Goal: Complete application form: Complete application form

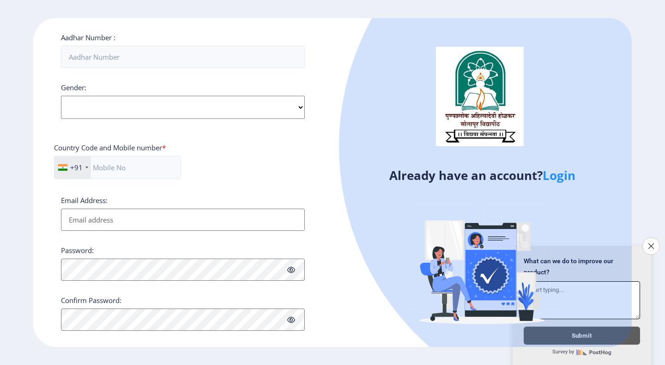
scroll to position [315, 0]
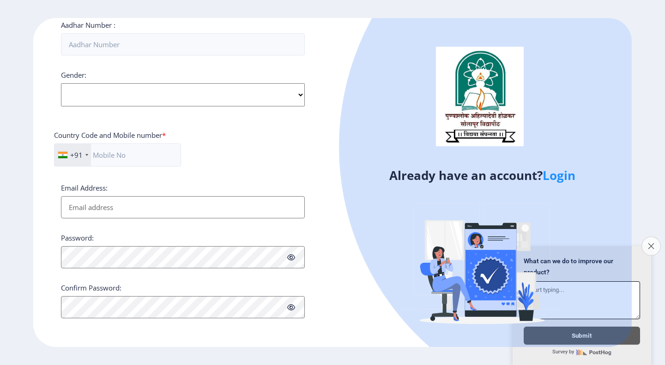
click at [658, 241] on button "Close survey" at bounding box center [651, 245] width 19 height 19
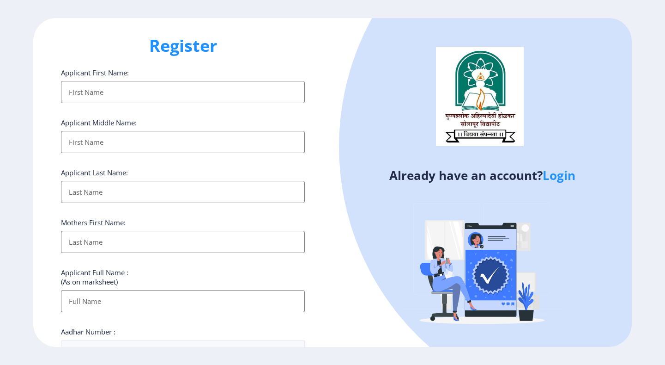
scroll to position [0, 0]
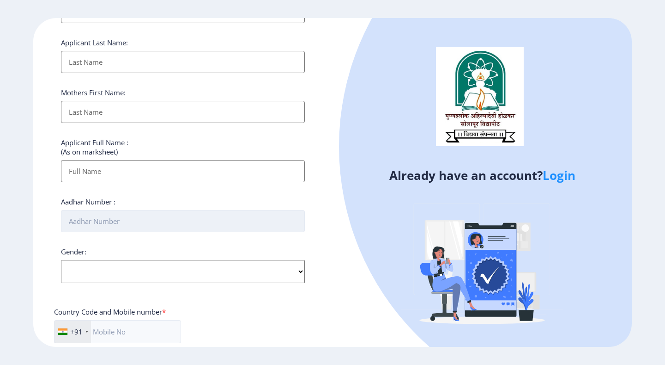
click at [107, 214] on input "Aadhar Number :" at bounding box center [183, 221] width 244 height 22
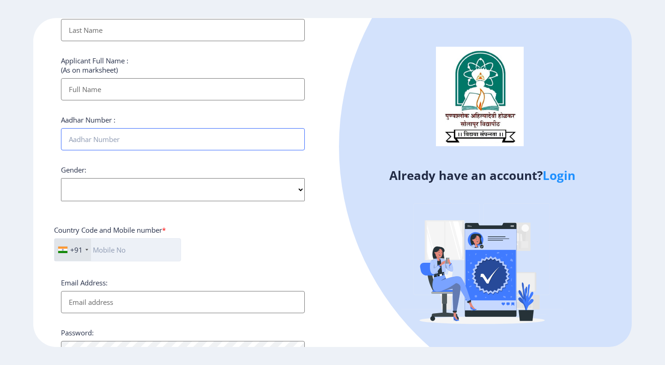
scroll to position [231, 0]
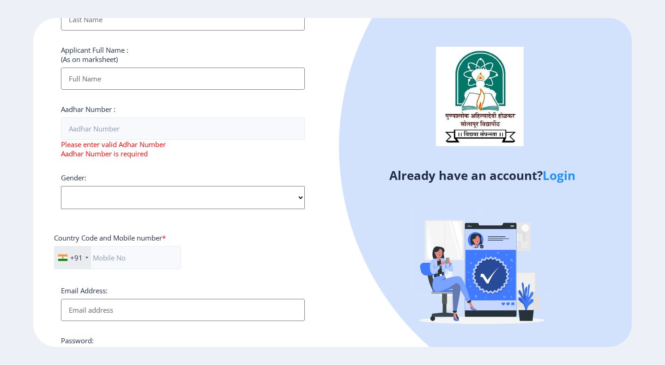
click at [121, 181] on div "Gender: Select Gender [DEMOGRAPHIC_DATA] [DEMOGRAPHIC_DATA] Other" at bounding box center [183, 191] width 244 height 36
click at [100, 178] on div "Gender: Select Gender [DEMOGRAPHIC_DATA] [DEMOGRAPHIC_DATA] Other" at bounding box center [183, 191] width 244 height 36
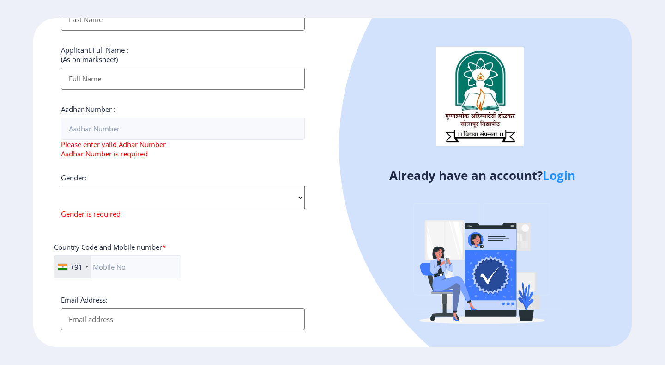
click at [99, 202] on select "Select Gender [DEMOGRAPHIC_DATA] [DEMOGRAPHIC_DATA] Other" at bounding box center [183, 197] width 244 height 23
select select "[DEMOGRAPHIC_DATA]"
click at [61, 186] on select "Select Gender [DEMOGRAPHIC_DATA] [DEMOGRAPHIC_DATA] Other" at bounding box center [183, 197] width 244 height 23
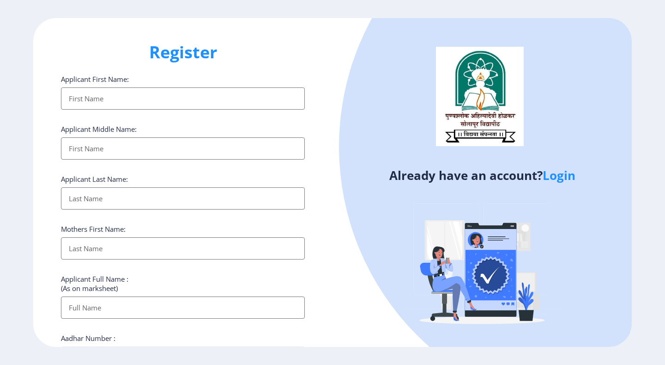
scroll to position [0, 0]
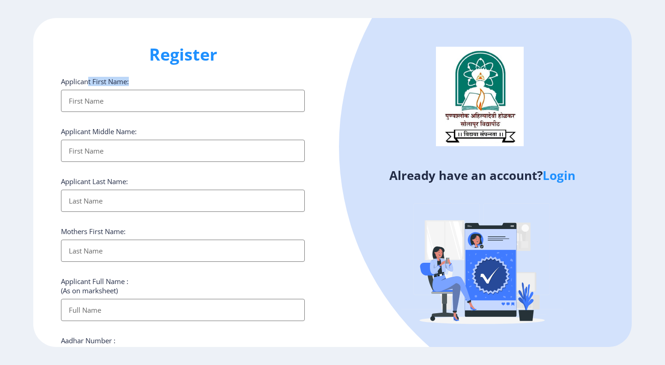
click at [88, 89] on div "Applicant First Name:" at bounding box center [183, 94] width 244 height 35
click at [97, 100] on input "Applicant First Name:" at bounding box center [183, 101] width 244 height 22
click at [249, 123] on div "Applicant First Name: Applicant Middle Name: Applicant Last Name: Mothers First…" at bounding box center [183, 364] width 244 height 575
click at [148, 99] on input "Applicant First Name:" at bounding box center [183, 101] width 244 height 22
drag, startPoint x: 207, startPoint y: 61, endPoint x: 146, endPoint y: 46, distance: 62.9
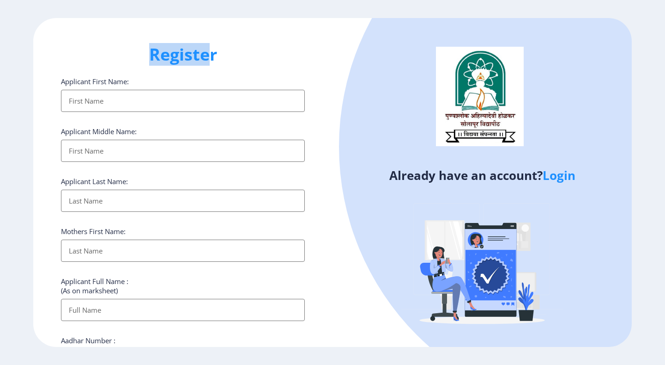
click at [146, 46] on h1 "Register" at bounding box center [183, 54] width 244 height 22
click at [234, 54] on h1 "Register" at bounding box center [183, 54] width 244 height 22
drag, startPoint x: 216, startPoint y: 58, endPoint x: 126, endPoint y: 57, distance: 90.1
click at [127, 58] on h1 "Register" at bounding box center [183, 54] width 244 height 22
click at [320, 61] on div "Register Applicant First Name: Applicant Middle Name: Applicant Last Name: Moth…" at bounding box center [182, 182] width 299 height 328
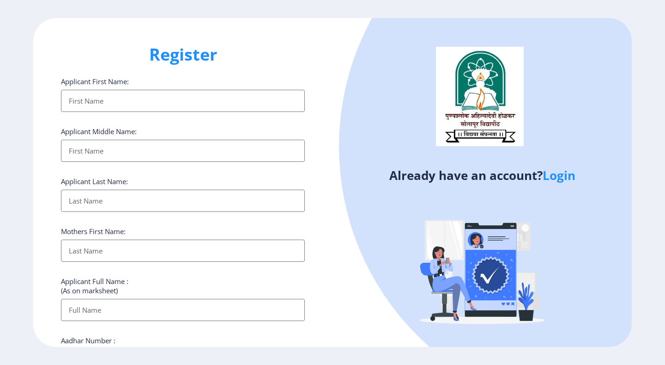
click at [553, 173] on link "Login" at bounding box center [559, 175] width 33 height 17
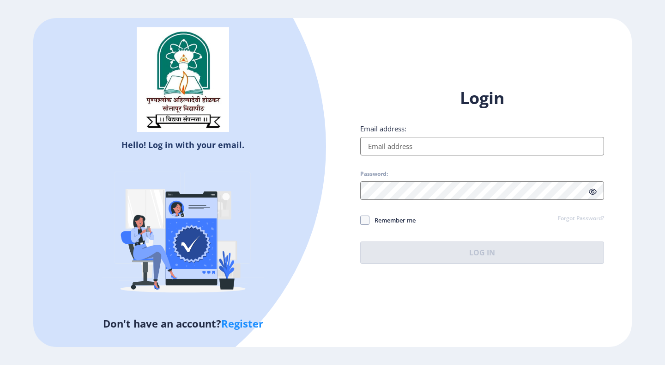
drag, startPoint x: 213, startPoint y: 152, endPoint x: 224, endPoint y: 152, distance: 10.6
click at [224, 152] on div at bounding box center [60, 146] width 532 height 532
drag, startPoint x: 261, startPoint y: 145, endPoint x: 107, endPoint y: 146, distance: 153.8
click at [88, 152] on div at bounding box center [60, 146] width 532 height 532
click at [135, 141] on div at bounding box center [60, 146] width 532 height 532
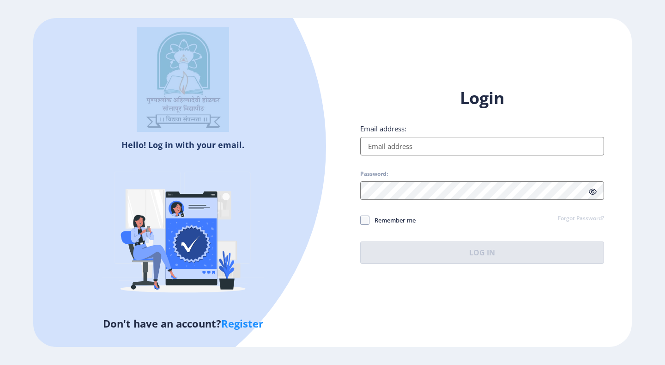
click at [135, 141] on div at bounding box center [60, 146] width 532 height 532
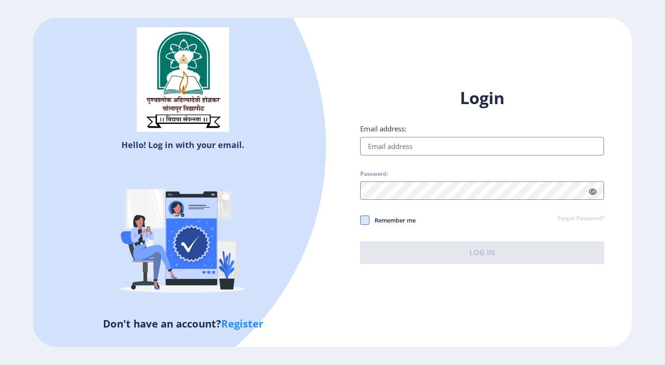
click at [365, 223] on span at bounding box center [364, 219] width 9 height 9
click at [361, 220] on input "Remember me" at bounding box center [360, 219] width 0 height 0
click at [365, 223] on icon at bounding box center [365, 219] width 4 height 9
click at [361, 220] on input "Remember me" at bounding box center [360, 219] width 0 height 0
click at [366, 222] on span at bounding box center [364, 219] width 9 height 9
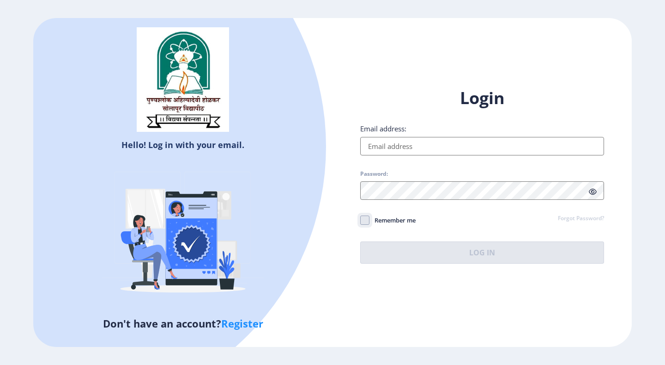
click at [361, 220] on input "Remember me" at bounding box center [360, 219] width 0 height 0
click at [366, 222] on icon at bounding box center [365, 219] width 4 height 9
click at [361, 220] on input "Remember me" at bounding box center [360, 219] width 0 height 0
checkbox input "false"
click at [331, 308] on div "Hello! Log in with your email. Don't have an account? Register" at bounding box center [182, 182] width 299 height 328
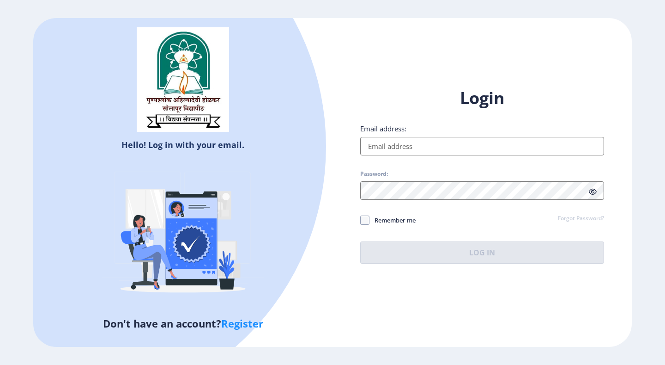
click at [259, 317] on link "Register" at bounding box center [242, 323] width 42 height 14
select select
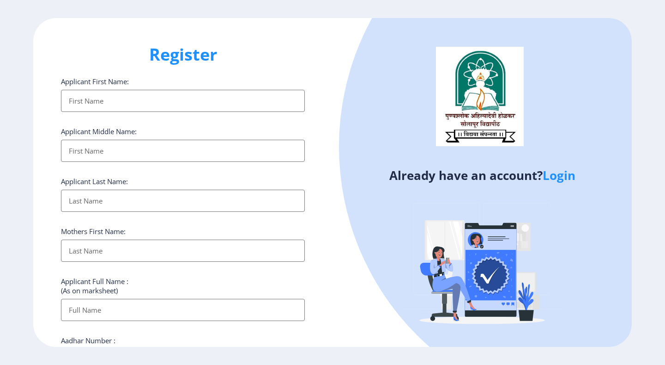
click at [125, 104] on input "Applicant First Name:" at bounding box center [183, 101] width 244 height 22
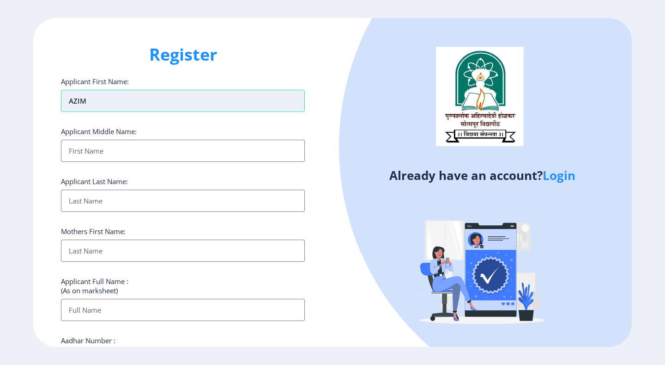
type input "AZIM"
type input "ANWARSAB"
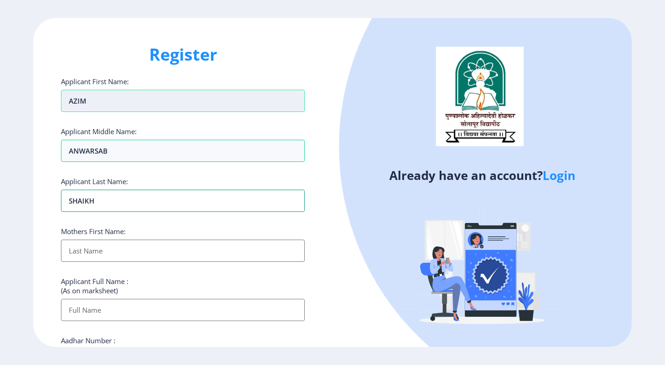
type input "SHAIKH"
type input "JAMELABEGUM"
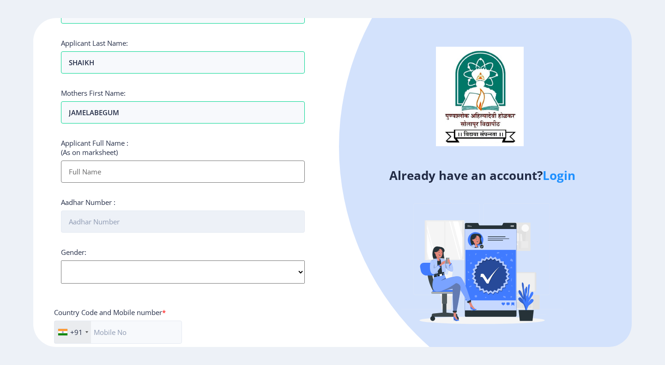
scroll to position [139, 0]
click at [100, 177] on input "Applicant First Name:" at bounding box center [183, 171] width 244 height 22
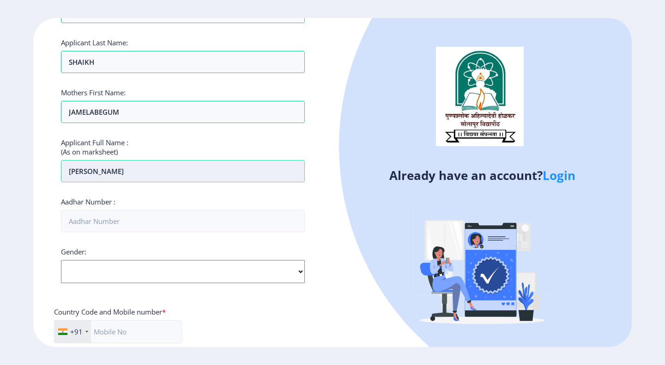
type input "[PERSON_NAME]"
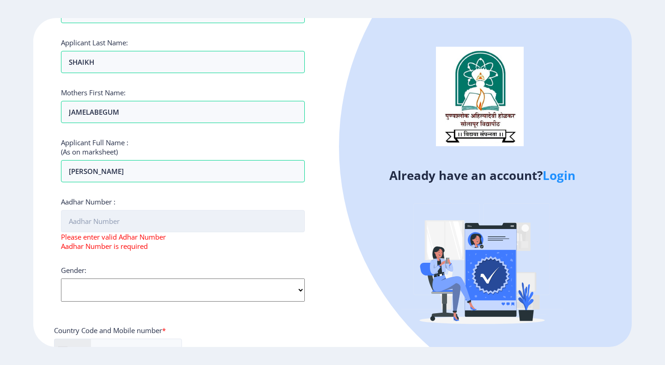
click at [119, 221] on input "Aadhar Number :" at bounding box center [183, 221] width 244 height 22
click at [172, 227] on input "Aadhar Number :" at bounding box center [183, 221] width 244 height 22
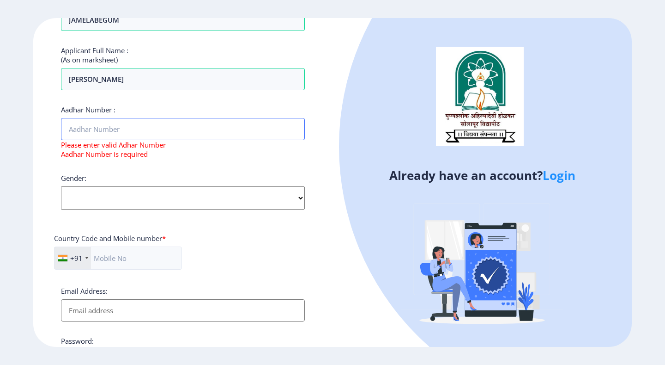
scroll to position [231, 0]
click at [137, 194] on select "Select Gender [DEMOGRAPHIC_DATA] [DEMOGRAPHIC_DATA] Other" at bounding box center [183, 197] width 244 height 23
select select "[DEMOGRAPHIC_DATA]"
click at [61, 186] on select "Select Gender [DEMOGRAPHIC_DATA] [DEMOGRAPHIC_DATA] Other" at bounding box center [183, 197] width 244 height 23
click at [112, 273] on div "+91 [GEOGRAPHIC_DATA] ([GEOGRAPHIC_DATA]) +91 [GEOGRAPHIC_DATA] (‫[GEOGRAPHIC_D…" at bounding box center [118, 261] width 128 height 30
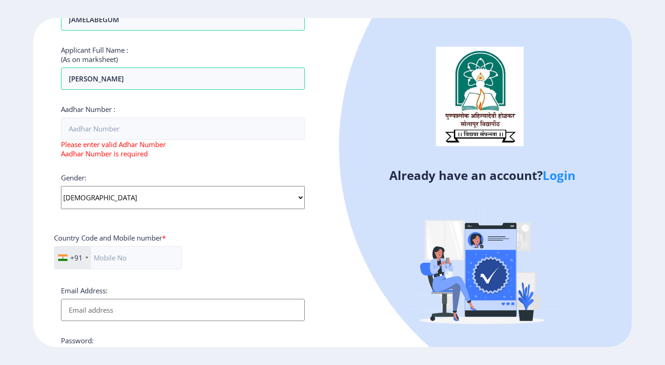
scroll to position [185, 0]
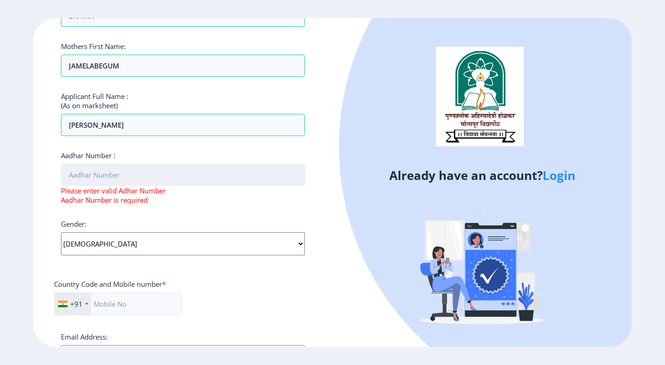
click at [105, 167] on input "Aadhar Number :" at bounding box center [183, 175] width 244 height 22
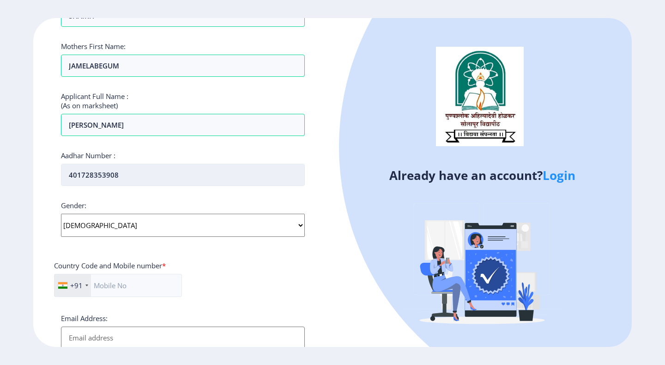
type input "401728353908"
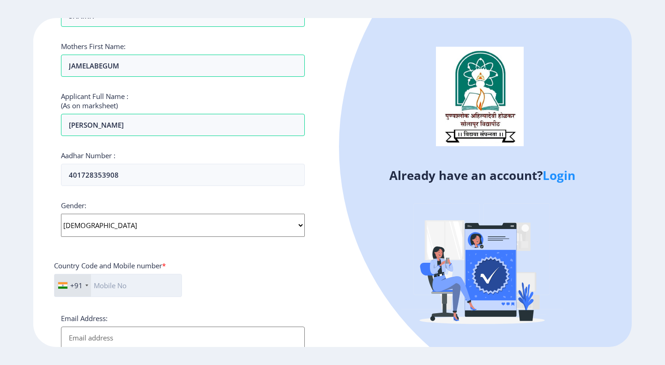
click at [112, 286] on input "text" at bounding box center [118, 284] width 128 height 23
type input "9260510717"
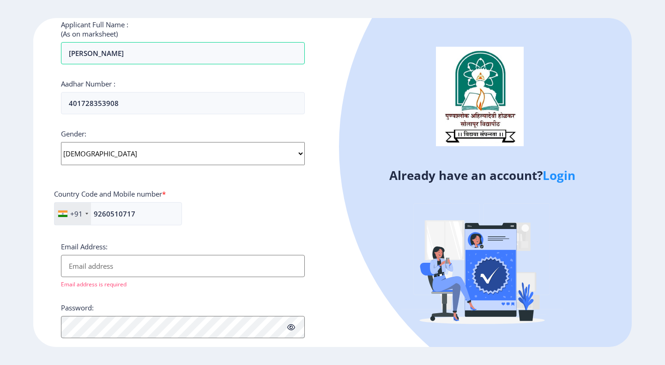
scroll to position [279, 0]
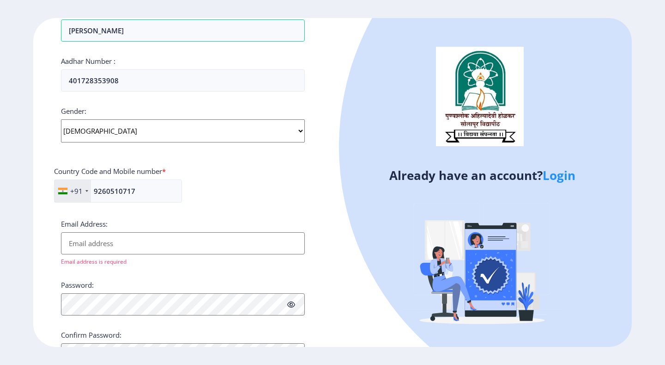
click at [111, 247] on input "Email Address:" at bounding box center [183, 243] width 244 height 22
click at [133, 245] on input "Email Address:" at bounding box center [183, 243] width 244 height 22
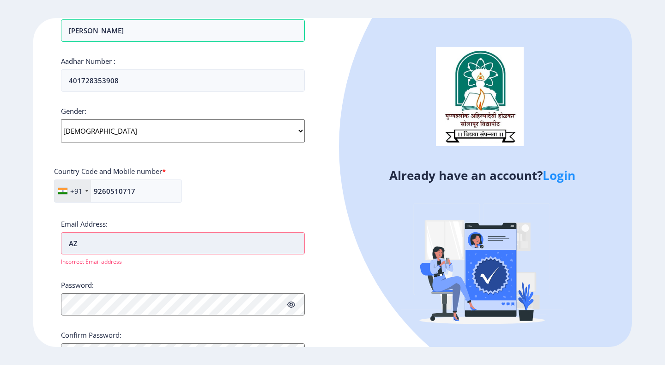
type input "A"
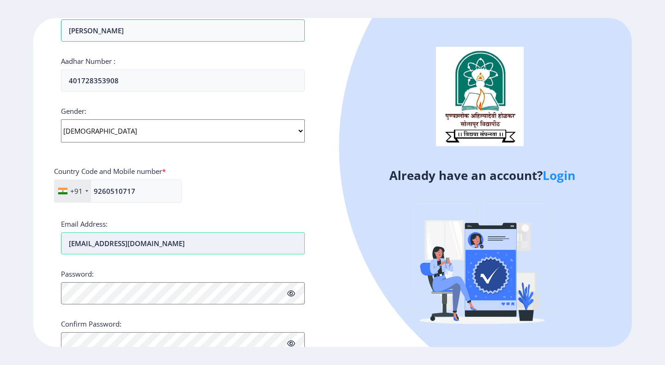
type input "[EMAIL_ADDRESS][DOMAIN_NAME]"
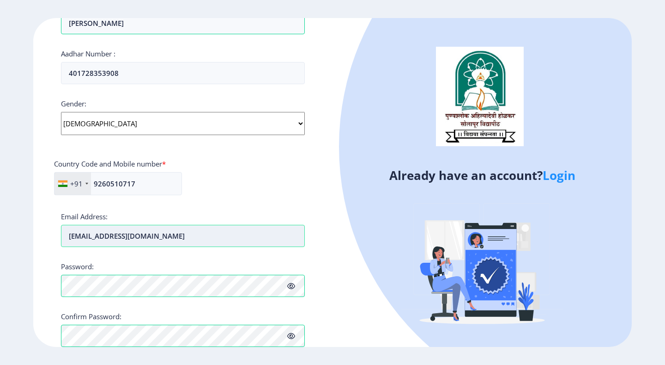
scroll to position [337, 0]
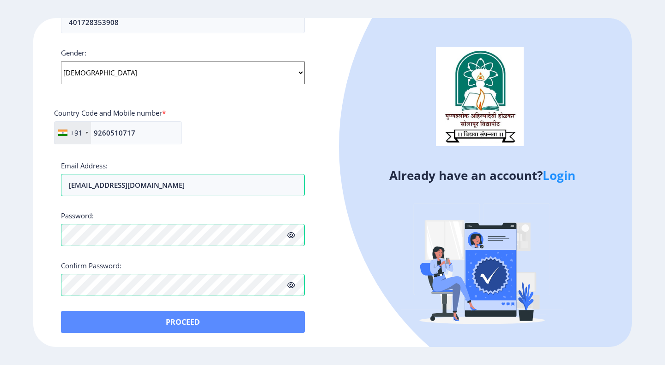
click at [217, 316] on button "Proceed" at bounding box center [183, 321] width 244 height 22
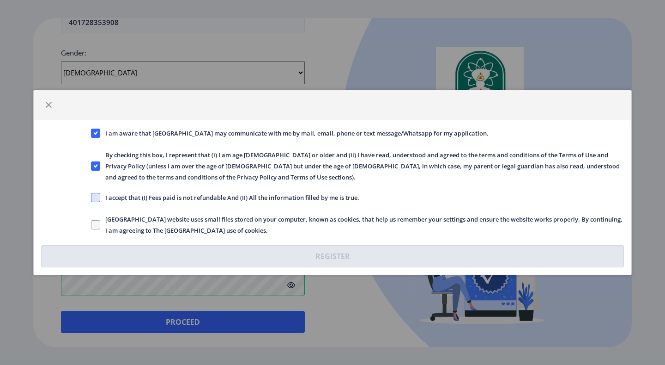
click at [99, 196] on span at bounding box center [95, 197] width 9 height 9
click at [91, 197] on input "I accept that (I) Fees paid is not refundable And (II) All the information fill…" at bounding box center [91, 197] width 0 height 0
checkbox input "true"
click at [101, 223] on span "[GEOGRAPHIC_DATA] website uses small files stored on your computer, known as co…" at bounding box center [362, 224] width 524 height 22
click at [91, 225] on input "[GEOGRAPHIC_DATA] website uses small files stored on your computer, known as co…" at bounding box center [91, 225] width 0 height 0
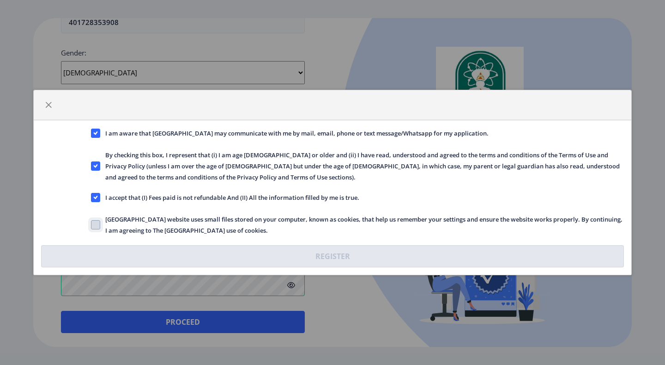
checkbox input "true"
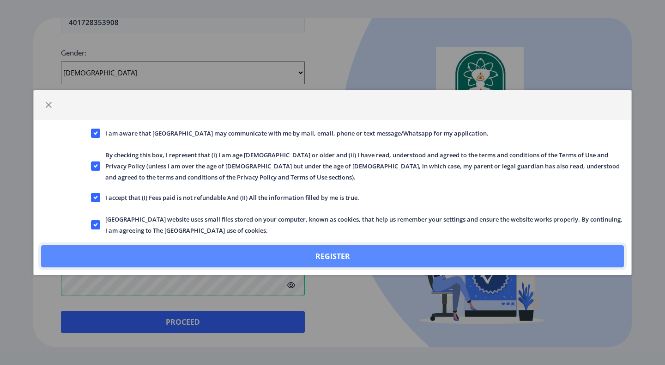
click at [254, 258] on button "Register" at bounding box center [332, 256] width 583 height 22
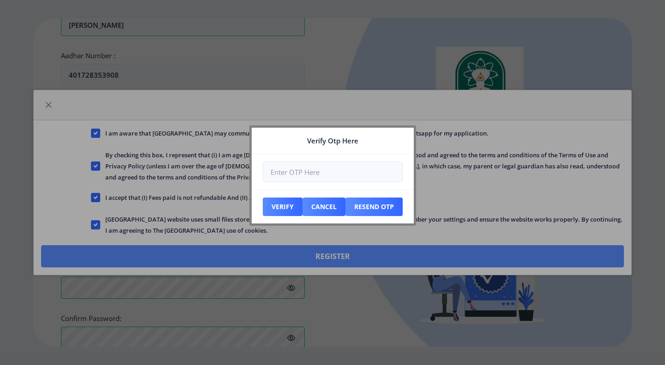
scroll to position [390, 0]
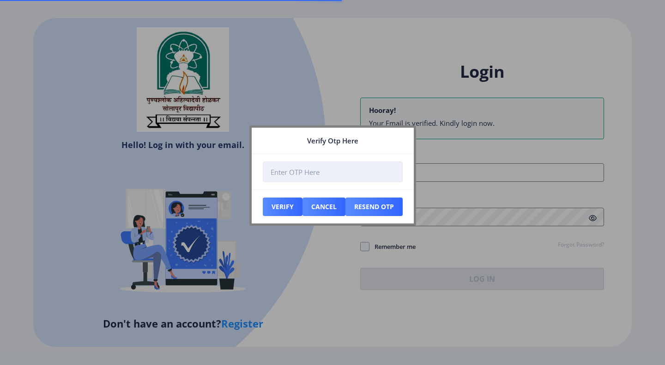
click at [318, 174] on input "number" at bounding box center [333, 171] width 140 height 21
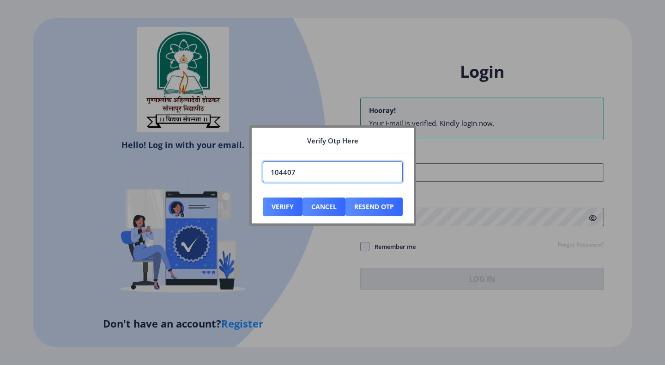
type input "104407"
click at [263, 197] on button "Verify" at bounding box center [283, 206] width 40 height 18
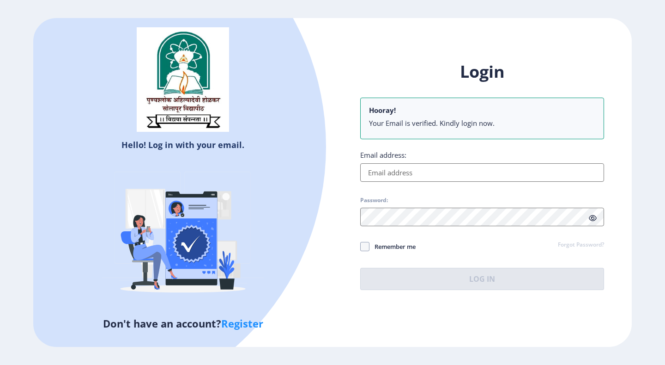
click at [416, 174] on input "Email address:" at bounding box center [482, 172] width 244 height 18
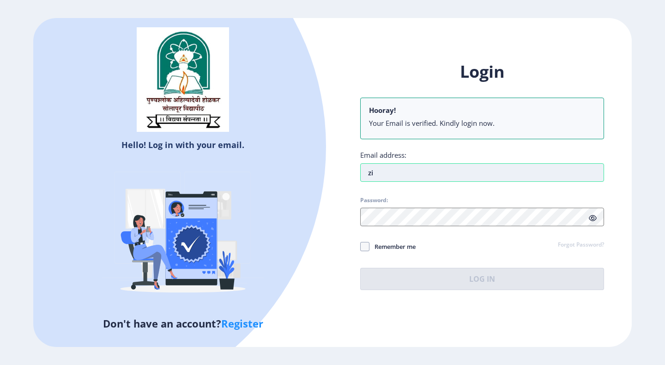
type input "z"
type input "[EMAIL_ADDRESS][DOMAIN_NAME]"
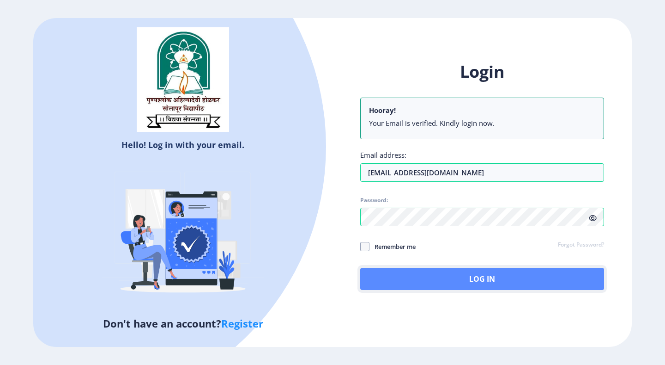
click at [459, 282] on button "Log In" at bounding box center [482, 278] width 244 height 22
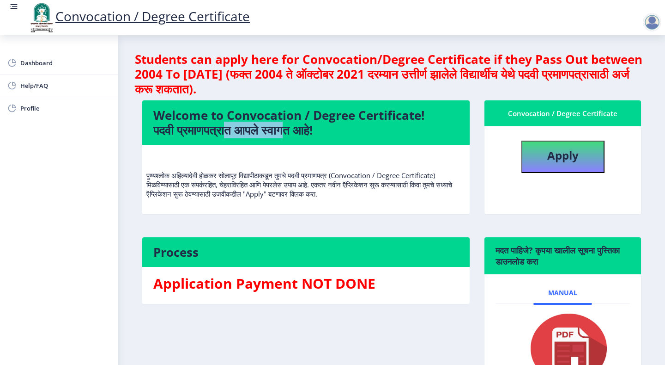
drag, startPoint x: 287, startPoint y: 126, endPoint x: 340, endPoint y: 126, distance: 52.7
click at [340, 126] on h4 "Welcome to Convocation / Degree Certificate! पदवी प्रमाणपत्रात आपले स्वागत आहे!" at bounding box center [305, 123] width 305 height 30
click at [343, 149] on nb-card-body "पुण्यश्लोक अहिल्यादेवी होळकर सोलापूर विद्यापीठाकडून तुमचे पदवी प्रमाणपत्र (Conv…" at bounding box center [306, 179] width 328 height 69
click at [534, 159] on button "Apply" at bounding box center [563, 156] width 83 height 32
select select
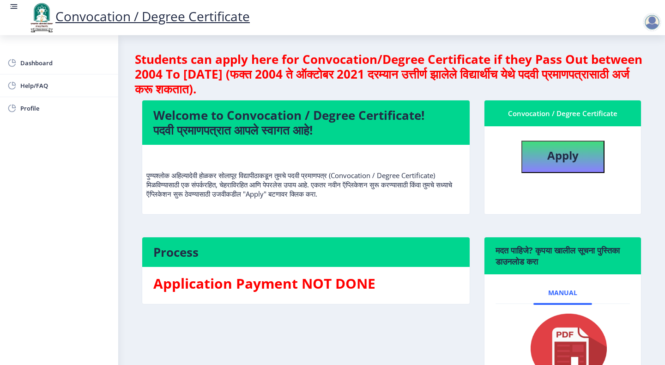
select select
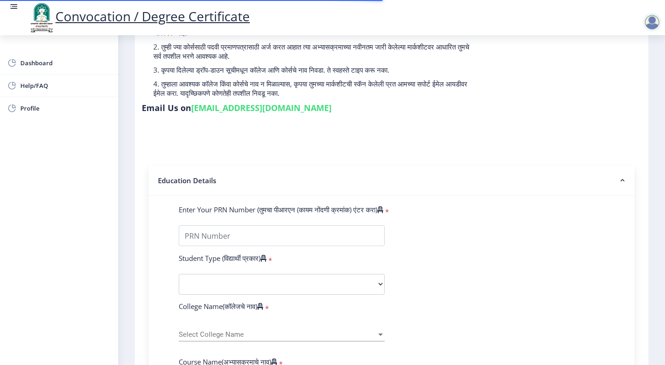
scroll to position [92, 0]
click at [234, 225] on input "Enter Your PRN Number (तुमचा पीआरएन (कायम नोंदणी क्रमांक) एंटर करा)" at bounding box center [282, 235] width 206 height 21
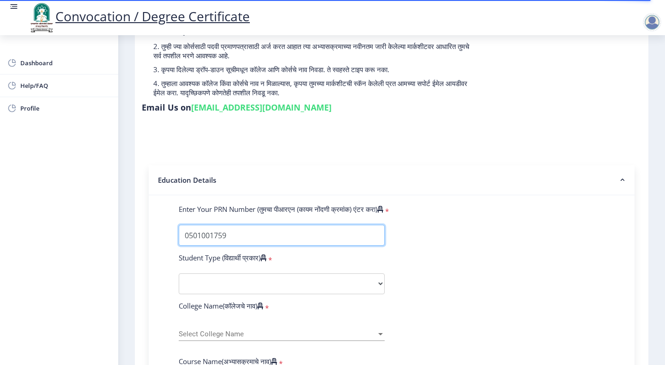
type input "0501001759"
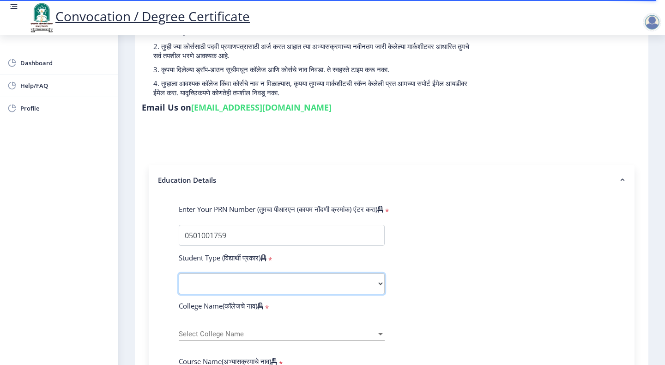
click at [273, 273] on select "Select Student Type Regular External" at bounding box center [282, 283] width 206 height 21
click at [179, 273] on select "Select Student Type Regular External" at bounding box center [282, 283] width 206 height 21
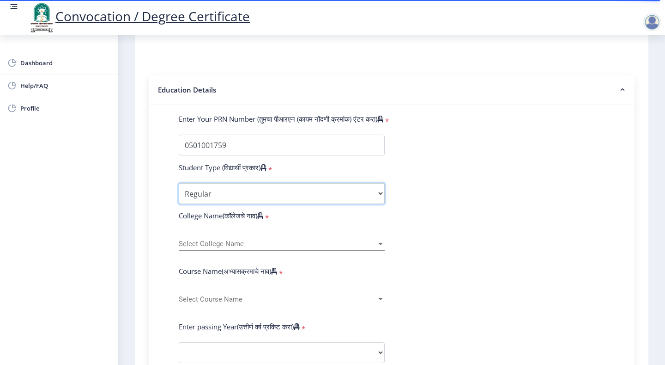
scroll to position [185, 0]
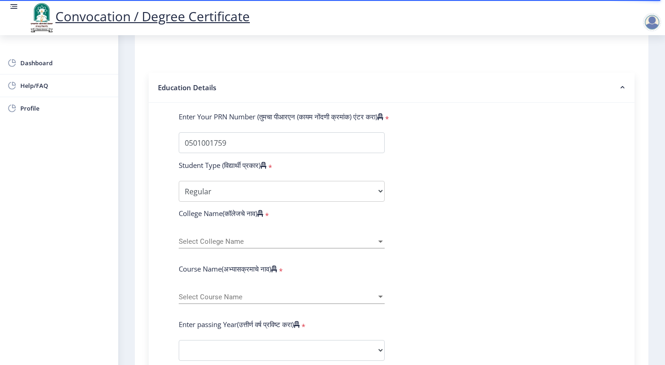
click at [218, 229] on div "Select College Name Select College Name" at bounding box center [282, 238] width 206 height 19
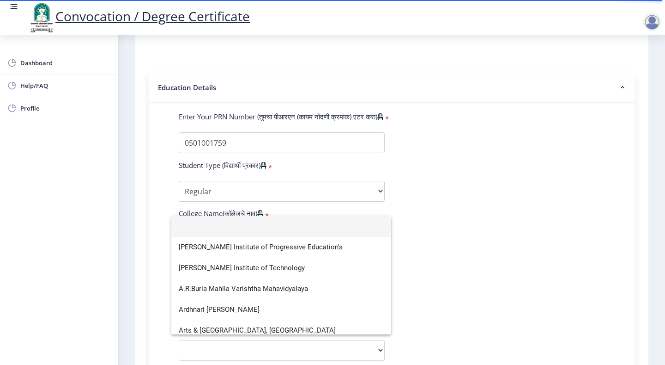
click at [224, 172] on div at bounding box center [332, 182] width 665 height 365
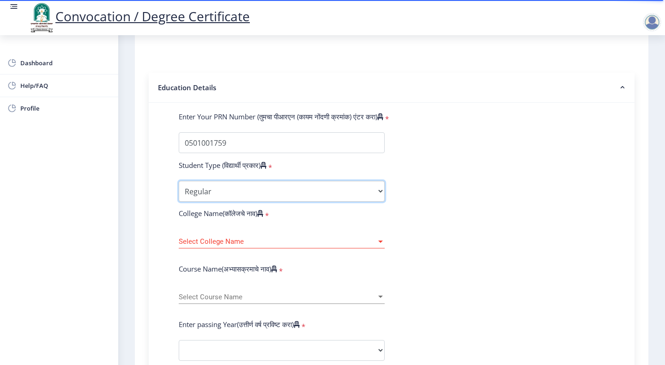
click at [211, 181] on select "Select Student Type Regular External" at bounding box center [282, 191] width 206 height 21
select select "External"
click at [179, 181] on select "Select Student Type Regular External" at bounding box center [282, 191] width 206 height 21
click at [231, 237] on span "Select College Name" at bounding box center [278, 241] width 198 height 8
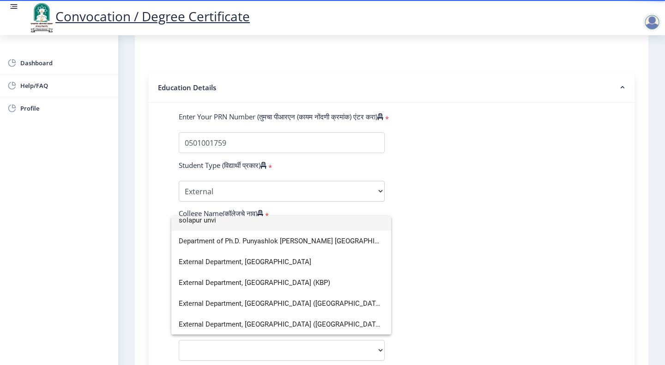
scroll to position [0, 0]
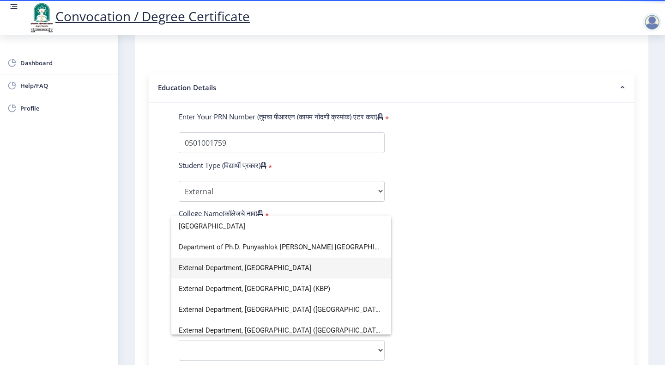
type input "[GEOGRAPHIC_DATA]"
click at [246, 267] on span "External Department, [GEOGRAPHIC_DATA]" at bounding box center [281, 267] width 205 height 21
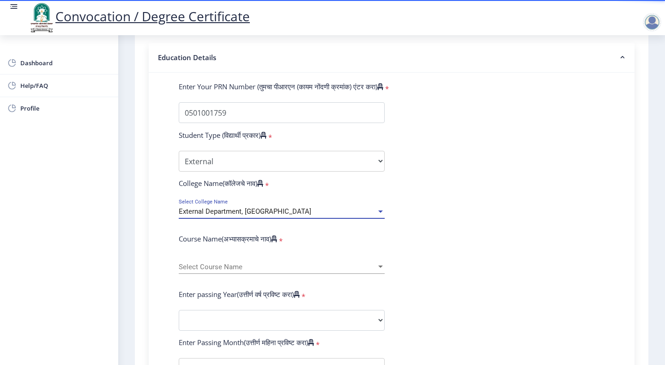
scroll to position [231, 0]
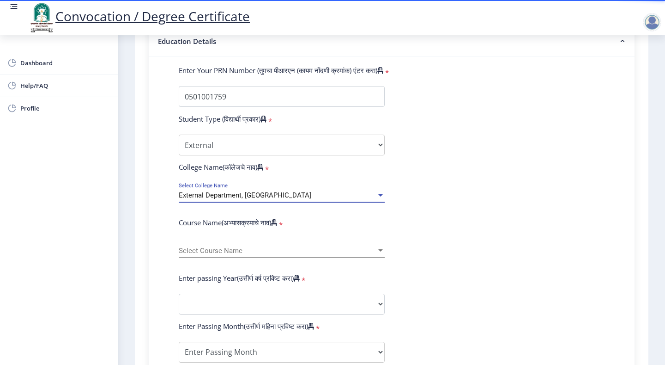
click at [244, 238] on div "Select Course Name Select Course Name" at bounding box center [282, 247] width 206 height 19
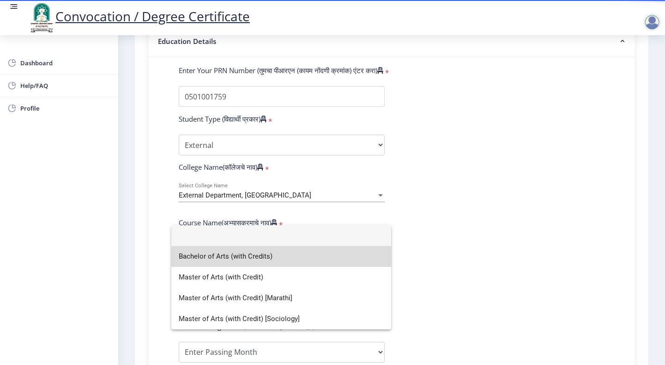
click at [245, 259] on span "Bachelor of Arts (with Credits)" at bounding box center [281, 256] width 205 height 21
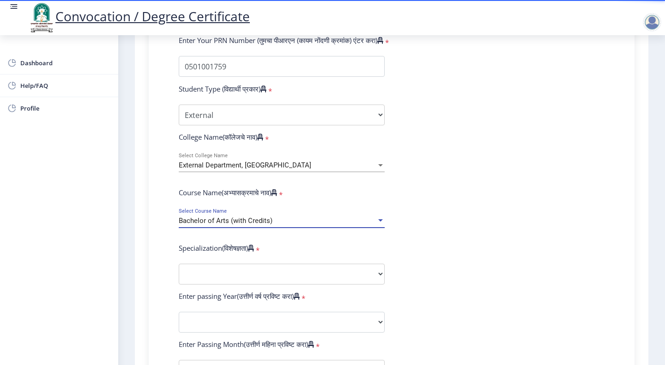
scroll to position [277, 0]
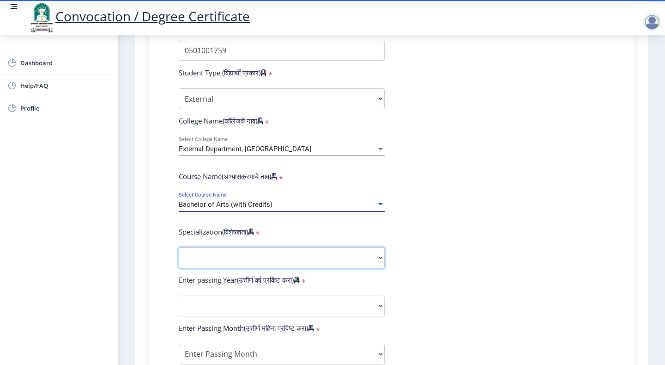
click at [217, 247] on select "Specialization English Geography Hindi Marathi Music Sanskrit Urdu Ancient Indi…" at bounding box center [282, 257] width 206 height 21
select select "Urdu"
click at [179, 247] on select "Specialization English Geography Hindi Marathi Music Sanskrit Urdu Ancient Indi…" at bounding box center [282, 257] width 206 height 21
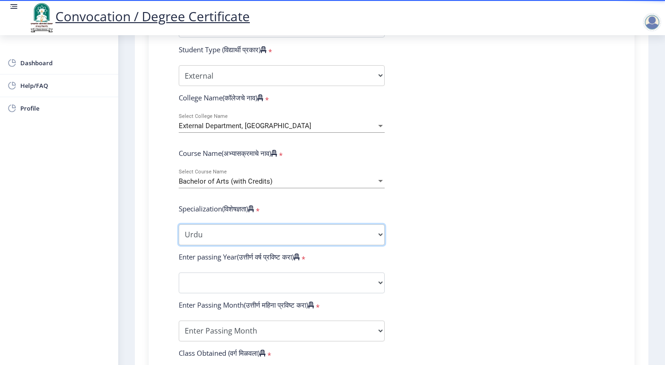
scroll to position [323, 0]
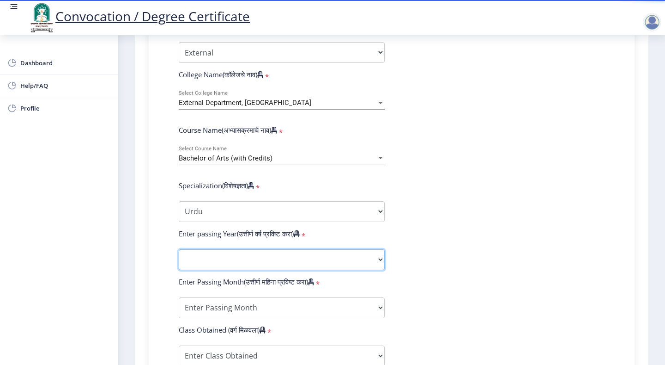
click at [256, 249] on select "2025 2024 2023 2022 2021 2020 2019 2018 2017 2016 2015 2014 2013 2012 2011 2010…" at bounding box center [282, 259] width 206 height 21
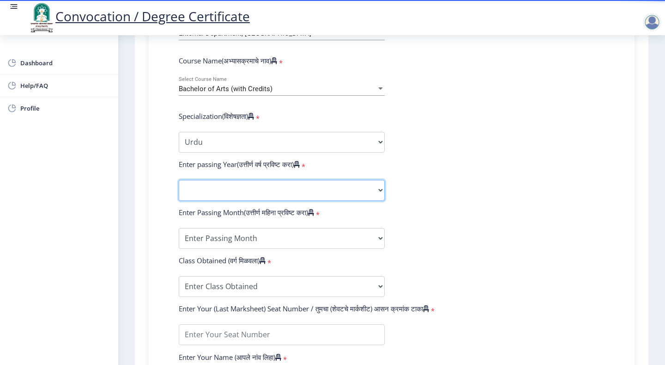
scroll to position [416, 0]
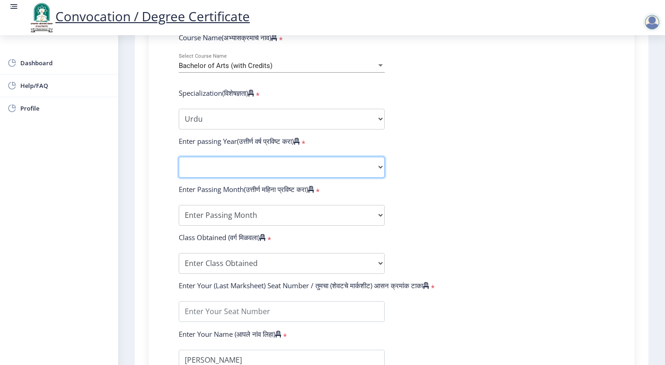
click at [213, 157] on select "2025 2024 2023 2022 2021 2020 2019 2018 2017 2016 2015 2014 2013 2012 2011 2010…" at bounding box center [282, 167] width 206 height 21
select select "2011"
click at [179, 157] on select "2025 2024 2023 2022 2021 2020 2019 2018 2017 2016 2015 2014 2013 2012 2011 2010…" at bounding box center [282, 167] width 206 height 21
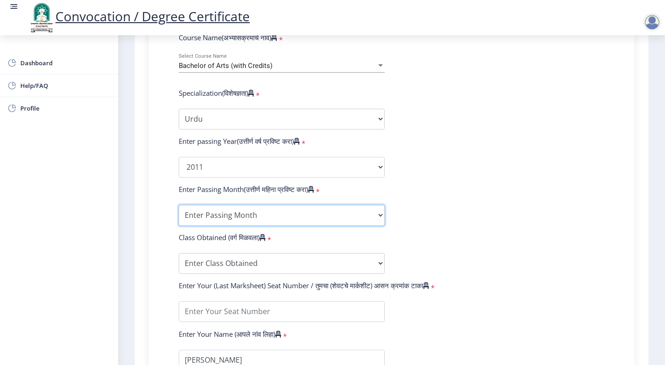
click at [214, 205] on select "Enter Passing Month March April May October November December" at bounding box center [282, 215] width 206 height 21
select select "April"
click at [179, 205] on select "Enter Passing Month March April May October November December" at bounding box center [282, 215] width 206 height 21
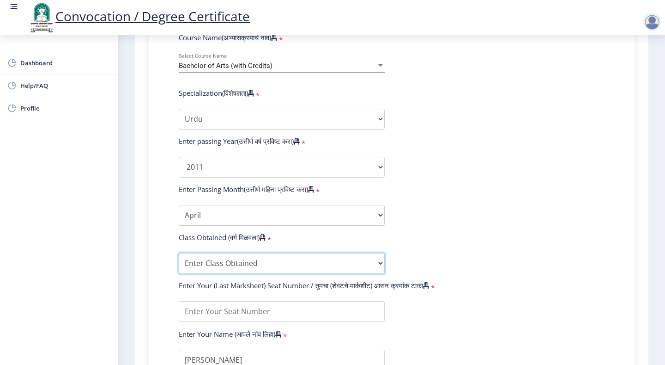
click at [245, 253] on select "Enter Class Obtained FIRST CLASS WITH DISTINCTION FIRST CLASS HIGHER SECOND CLA…" at bounding box center [282, 263] width 206 height 21
select select "Grade A"
click at [179, 253] on select "Enter Class Obtained FIRST CLASS WITH DISTINCTION FIRST CLASS HIGHER SECOND CLA…" at bounding box center [282, 263] width 206 height 21
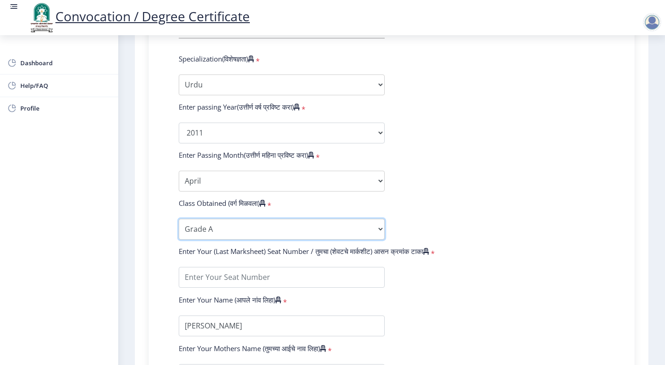
scroll to position [508, 0]
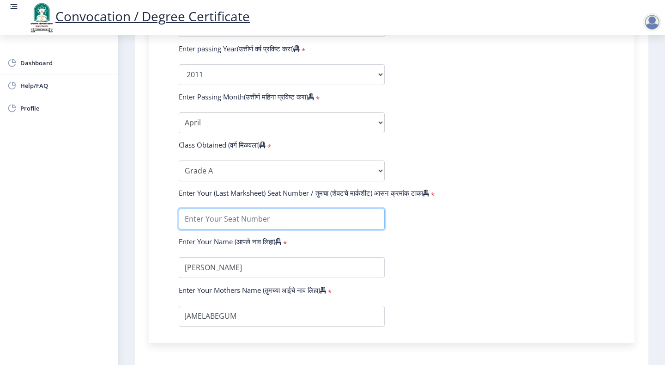
click at [243, 208] on input "textarea" at bounding box center [282, 218] width 206 height 21
type input "52059"
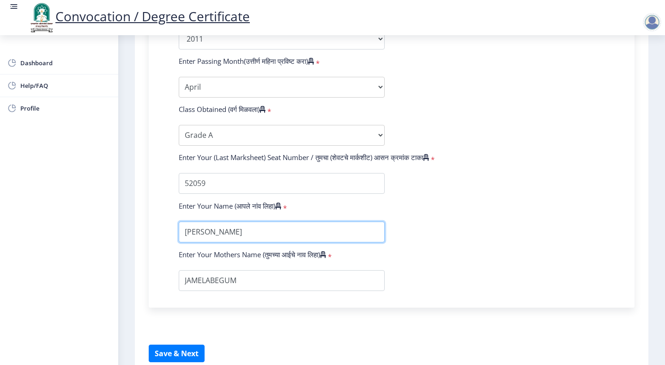
scroll to position [573, 0]
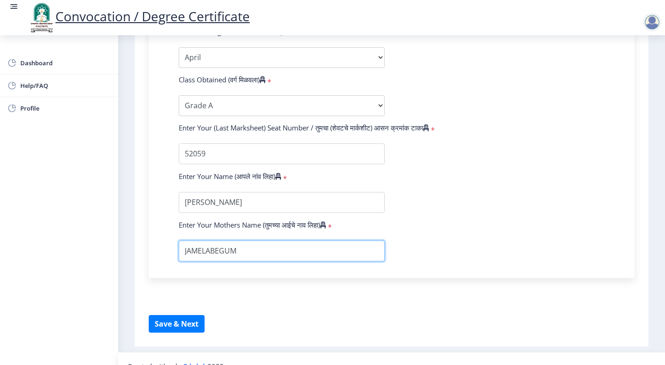
click at [261, 240] on input "textarea" at bounding box center [282, 250] width 206 height 21
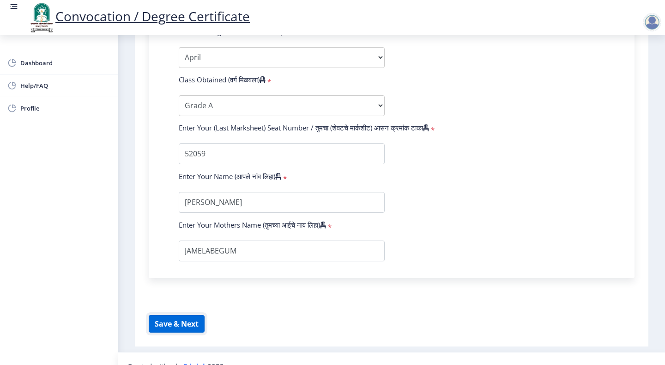
click at [169, 315] on button "Save & Next" at bounding box center [177, 324] width 56 height 18
select select
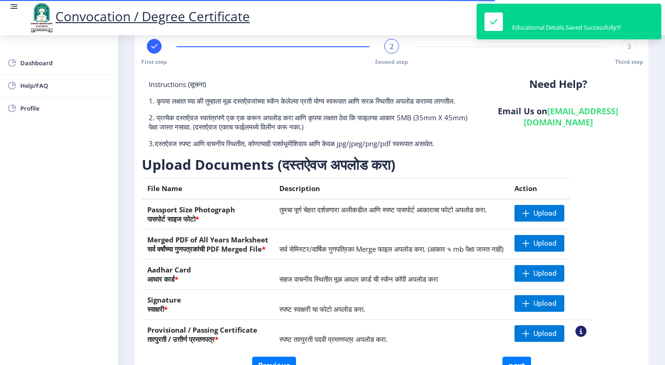
scroll to position [46, 0]
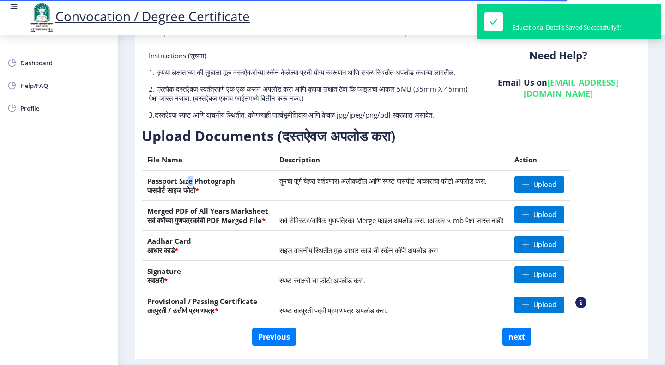
drag, startPoint x: 225, startPoint y: 189, endPoint x: 310, endPoint y: 189, distance: 85.0
click at [286, 189] on tr "Passport Size Photograph पासपोर्ट साइज फोटो * तुमचा पूर्ण चेहरा दर्शवणारा अलीकड…" at bounding box center [367, 185] width 450 height 30
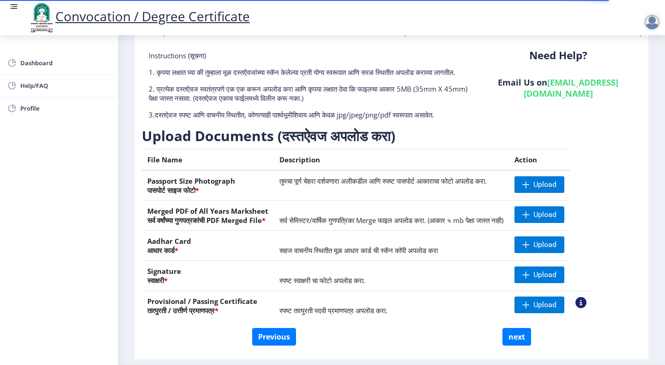
click at [191, 224] on th "Merged PDF of All Years Marksheet सर्व वर्षांच्या गुणपत्रकांची PDF Merged File *" at bounding box center [208, 215] width 132 height 30
drag, startPoint x: 157, startPoint y: 220, endPoint x: 282, endPoint y: 216, distance: 125.3
click at [274, 216] on th "Merged PDF of All Years Marksheet सर्व वर्षांच्या गुणपत्रकांची PDF Merged File *" at bounding box center [208, 215] width 132 height 30
click at [287, 221] on td "सर्व सेमिस्टर/वार्षिक गुणपत्रिका Merge फाइल अपलोड करा. (आकार ५ mb पेक्षा जास्त …" at bounding box center [391, 215] width 235 height 30
click at [274, 250] on th "Aadhar Card आधार कार्ड *" at bounding box center [208, 246] width 132 height 30
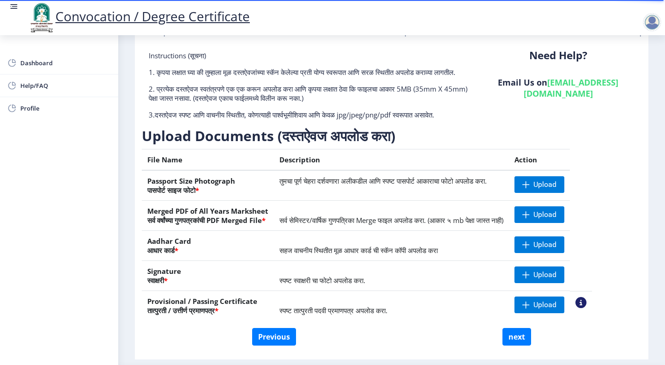
drag, startPoint x: 397, startPoint y: 250, endPoint x: 402, endPoint y: 250, distance: 5.1
click at [400, 250] on td "सहज वाचनीय स्थितीत मूळ आधार कार्ड ची स्कॅन कॉपी अपलोड करा" at bounding box center [391, 246] width 235 height 30
click at [393, 250] on td "सहज वाचनीय स्थितीत मूळ आधार कार्ड ची स्कॅन कॉपी अपलोड करा" at bounding box center [391, 246] width 235 height 30
click at [363, 285] on span "स्पष्ट स्वाक्षरी चा फोटो अपलोड करा." at bounding box center [322, 279] width 86 height 9
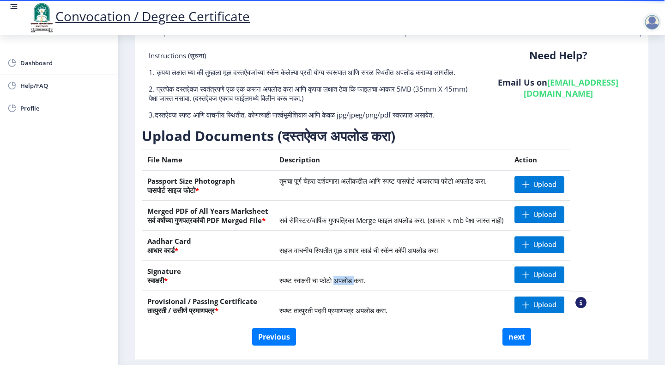
click at [363, 285] on span "स्पष्ट स्वाक्षरी चा फोटो अपलोड करा." at bounding box center [322, 279] width 86 height 9
click at [352, 312] on td "स्पष्ट तात्पुरती पदवी प्रमाणपत्र अपलोड करा." at bounding box center [391, 306] width 235 height 30
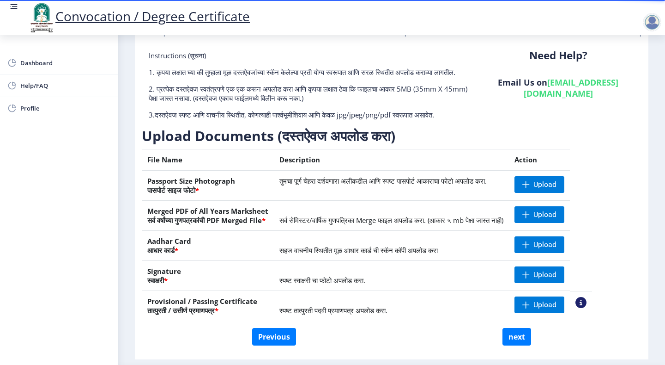
click at [388, 315] on span "स्पष्ट तात्पुरती पदवी प्रमाणपत्र अपलोड करा." at bounding box center [333, 309] width 108 height 9
click at [411, 320] on td "स्पष्ट तात्पुरती पदवी प्रमाणपत्र अपलोड करा." at bounding box center [391, 306] width 235 height 30
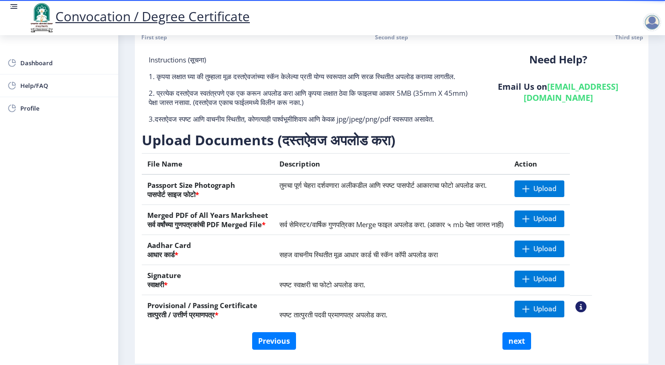
scroll to position [0, 0]
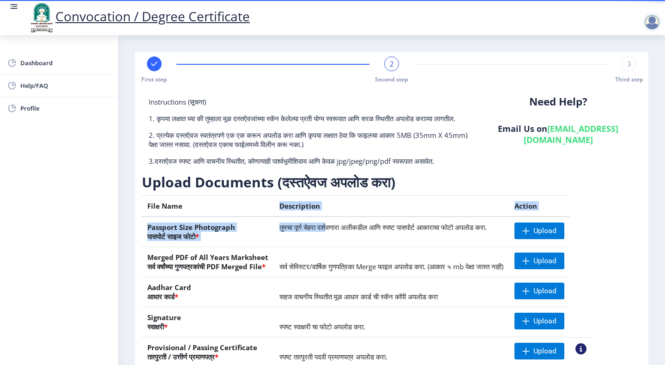
drag, startPoint x: 285, startPoint y: 218, endPoint x: 426, endPoint y: 227, distance: 142.1
click at [374, 230] on table "File Name Description Action Passport Size Photograph पासपोर्ट साइज फोटो * तुमच…" at bounding box center [367, 280] width 450 height 171
click at [399, 247] on td "तुमचा पूर्ण चेहरा दर्शवणारा अलीकडील आणि स्पष्ट पासपोर्ट आकाराचा फोटो अपलोड करा." at bounding box center [391, 231] width 235 height 30
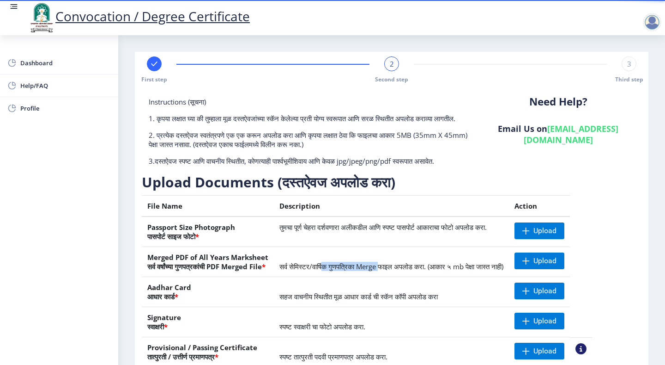
drag, startPoint x: 337, startPoint y: 279, endPoint x: 539, endPoint y: 249, distance: 204.4
click at [516, 250] on tbody "Passport Size Photograph पासपोर्ट साइज फोटो * तुमचा पूर्ण चेहरा दर्शवणारा अलीकड…" at bounding box center [367, 291] width 450 height 150
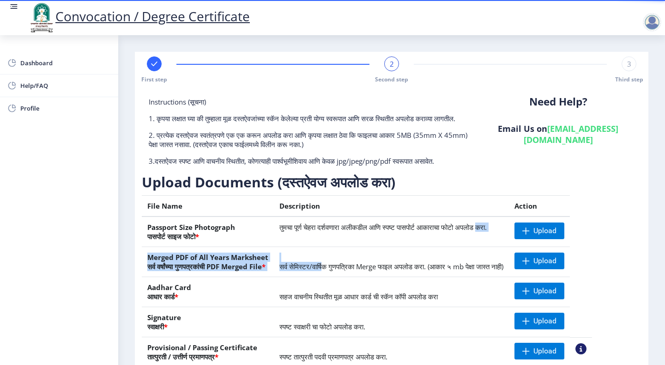
click at [422, 271] on span "सर्व सेमिस्टर/वार्षिक गुणपत्रिका Merge फाइल अपलोड करा. (आकार ५ mb पेक्षा जास्त …" at bounding box center [391, 265] width 224 height 9
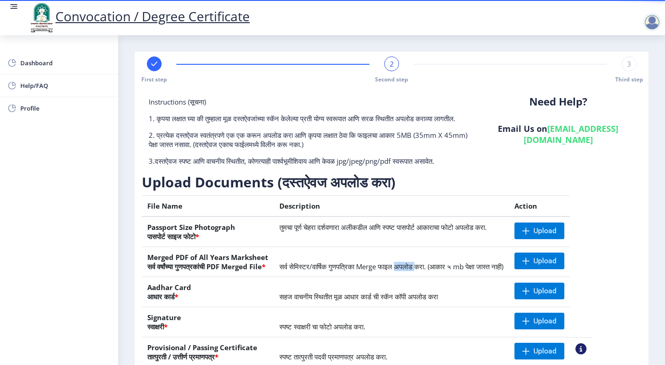
click at [424, 269] on td "सर्व सेमिस्टर/वार्षिक गुणपत्रिका Merge फाइल अपलोड करा. (आकार ५ mb पेक्षा जास्त …" at bounding box center [391, 262] width 235 height 30
click at [436, 295] on td "सहज वाचनीय स्थितीत मूळ आधार कार्ड ची स्कॅन कॉपी अपलोड करा" at bounding box center [391, 292] width 235 height 30
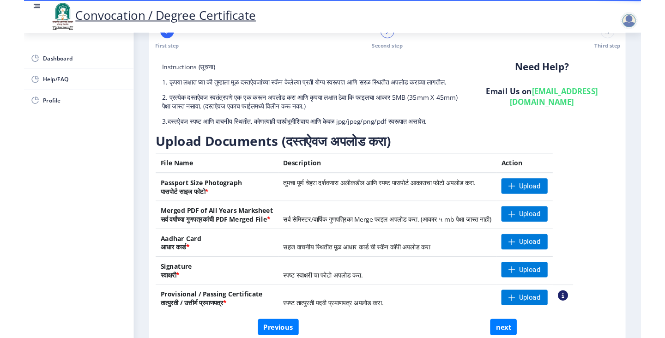
scroll to position [46, 0]
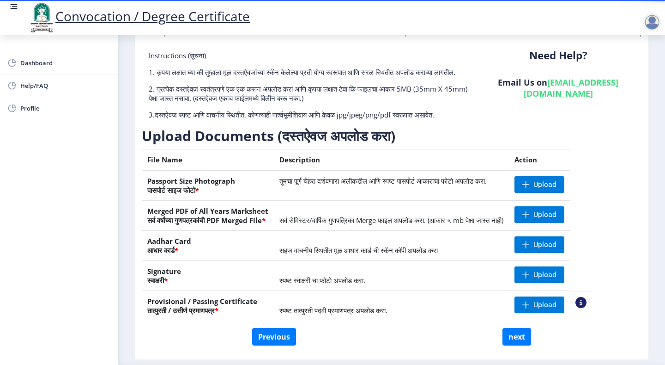
click at [358, 255] on span "सहज वाचनीय स्थितीत मूळ आधार कार्ड ची स्कॅन कॉपी अपलोड करा" at bounding box center [358, 249] width 158 height 9
click at [348, 291] on td "स्पष्ट स्वाक्षरी चा फोटो अपलोड करा." at bounding box center [391, 276] width 235 height 30
drag, startPoint x: 349, startPoint y: 296, endPoint x: 352, endPoint y: 300, distance: 5.0
click at [350, 291] on td "स्पष्ट स्वाक्षरी चा फोटो अपलोड करा." at bounding box center [391, 276] width 235 height 30
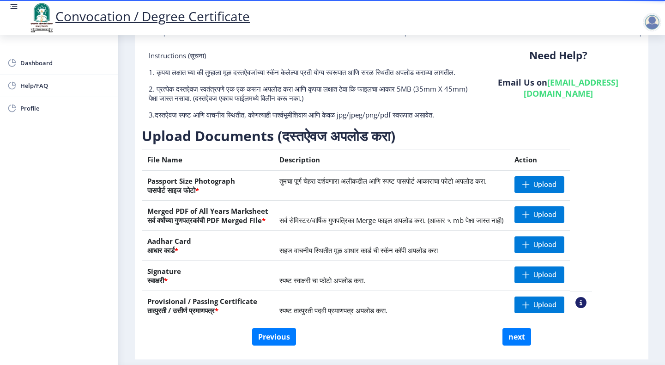
click at [359, 315] on span "स्पष्ट तात्पुरती पदवी प्रमाणपत्र अपलोड करा." at bounding box center [333, 309] width 108 height 9
click at [375, 315] on span "स्पष्ट तात्पुरती पदवी प्रमाणपत्र अपलोड करा." at bounding box center [333, 309] width 108 height 9
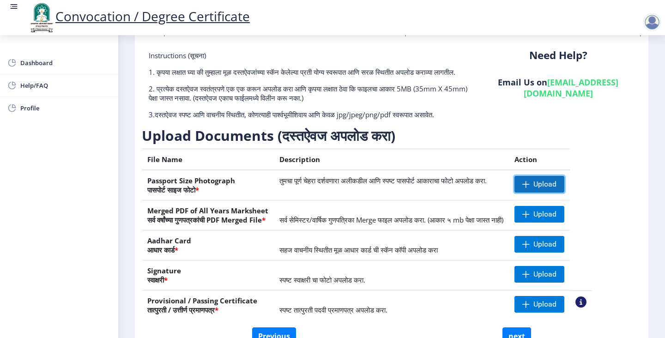
click at [530, 188] on span at bounding box center [525, 184] width 7 height 7
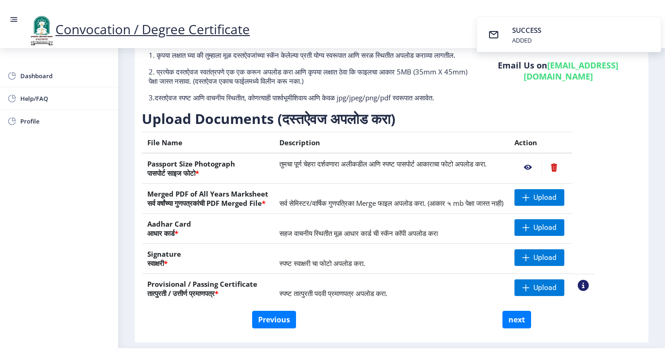
scroll to position [92, 0]
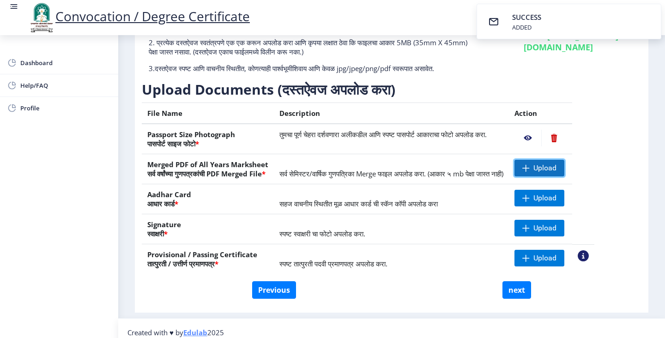
click at [557, 173] on span "Upload" at bounding box center [545, 168] width 23 height 9
click at [309, 208] on span "सहज वाचनीय स्थितीत मूळ आधार कार्ड ची स्कॅन कॉपी अपलोड करा" at bounding box center [358, 203] width 158 height 9
click at [557, 203] on span "Upload" at bounding box center [545, 198] width 23 height 9
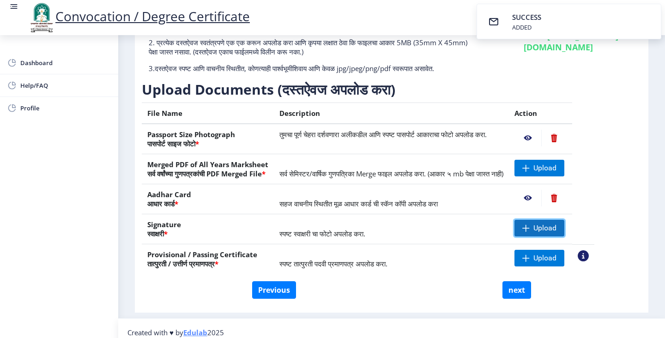
click at [557, 233] on span "Upload" at bounding box center [545, 228] width 23 height 9
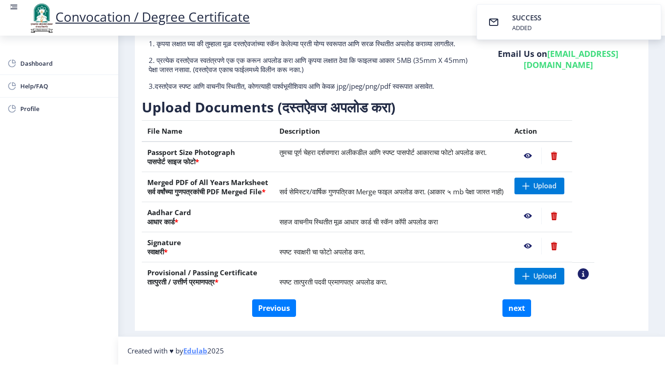
scroll to position [84, 0]
click at [557, 276] on span "Upload" at bounding box center [545, 276] width 23 height 9
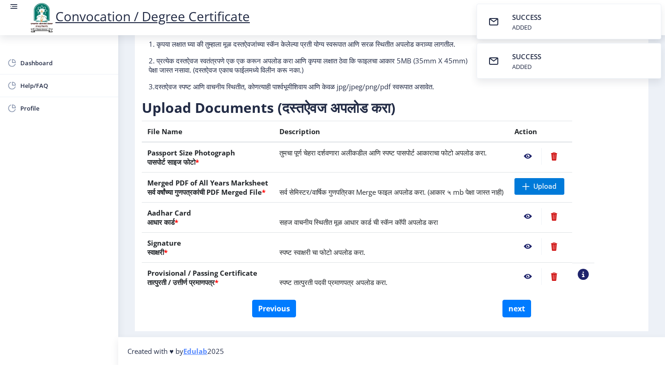
click at [452, 246] on td "स्पष्ट स्वाक्षरी चा फोटो अपलोड करा." at bounding box center [391, 247] width 235 height 30
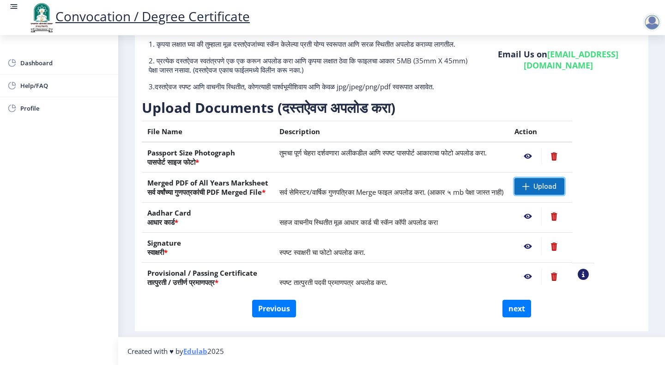
click at [557, 186] on span "Upload" at bounding box center [545, 186] width 23 height 9
click at [534, 314] on div "Previous next" at bounding box center [392, 308] width 486 height 18
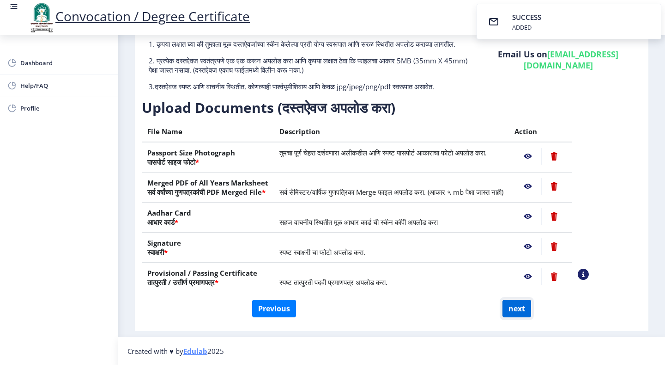
click at [518, 313] on button "next" at bounding box center [517, 308] width 29 height 18
select select
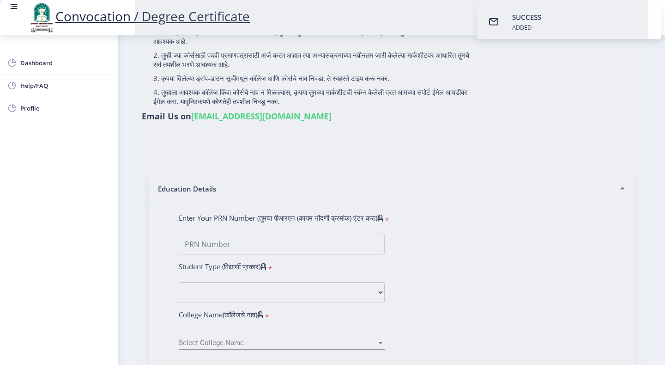
type input "[PERSON_NAME]"
type input "JAMELABEGUM"
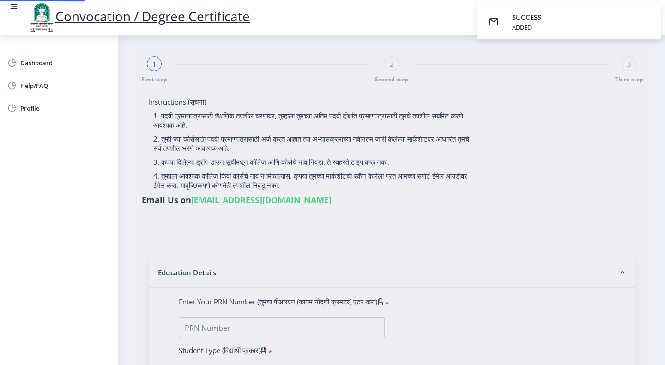
select select
type input "[PERSON_NAME]"
type input "JAMELABEGUM"
type input "0501001759"
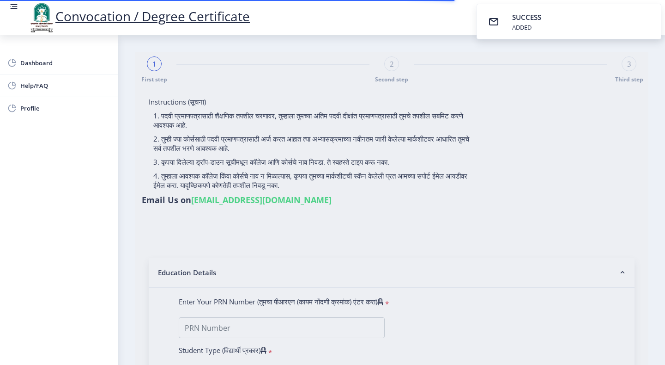
select select "External"
select select "2011"
select select "April"
select select "Grade A"
type input "52059"
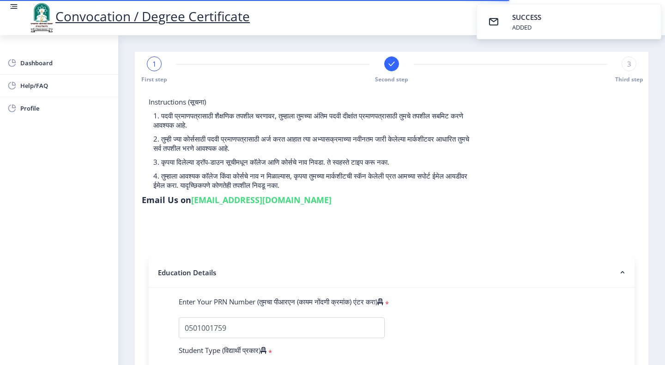
select select
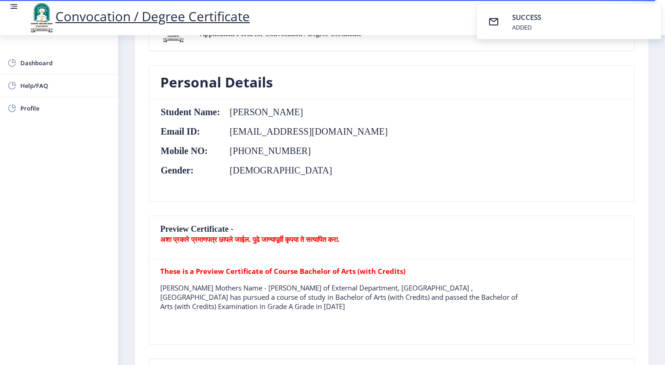
scroll to position [92, 0]
drag, startPoint x: 314, startPoint y: 117, endPoint x: 385, endPoint y: 117, distance: 71.1
click at [383, 117] on nb-card-body "Student Name: [PERSON_NAME] Email ID: [EMAIL_ADDRESS][DOMAIN_NAME] Mobile NO: […" at bounding box center [391, 150] width 485 height 102
click at [382, 122] on nb-card-body "Student Name: [PERSON_NAME] Email ID: [EMAIL_ADDRESS][DOMAIN_NAME] Mobile NO: […" at bounding box center [391, 150] width 485 height 102
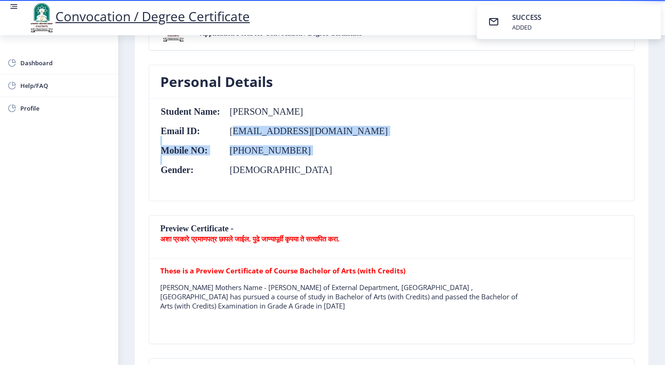
drag, startPoint x: 233, startPoint y: 134, endPoint x: 319, endPoint y: 191, distance: 103.4
click at [319, 189] on table "Student Name: [PERSON_NAME] Email ID: [EMAIL_ADDRESS][DOMAIN_NAME] Mobile NO: […" at bounding box center [274, 149] width 228 height 87
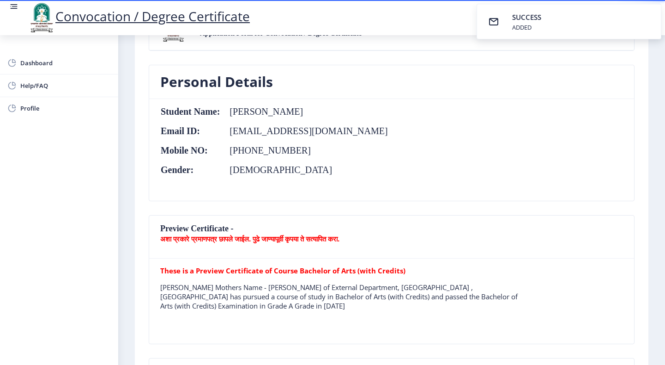
click at [320, 194] on nb-card-body "Student Name: [PERSON_NAME] Email ID: [EMAIL_ADDRESS][DOMAIN_NAME] Mobile NO: […" at bounding box center [391, 150] width 485 height 102
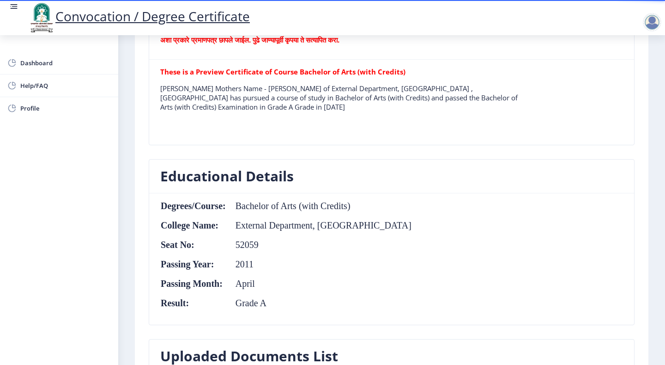
scroll to position [323, 0]
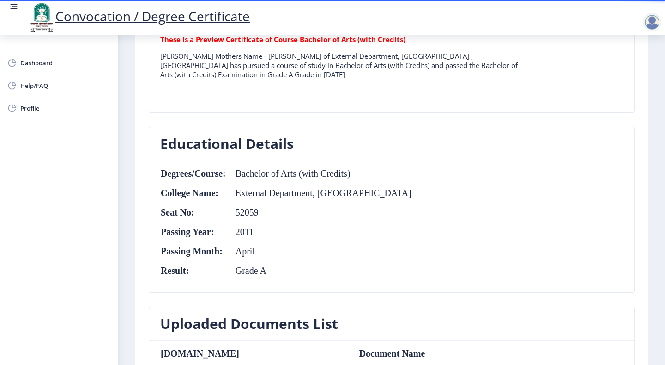
drag, startPoint x: 261, startPoint y: 179, endPoint x: 362, endPoint y: 181, distance: 100.7
click at [352, 179] on table "Degrees/Course: Bachelor of Arts (with Credits) College Name: External Departme…" at bounding box center [286, 226] width 252 height 116
drag, startPoint x: 258, startPoint y: 177, endPoint x: 392, endPoint y: 180, distance: 134.5
click at [392, 180] on nb-card-body "Degrees/Course: Bachelor of Arts (with Credits) College Name: External Departme…" at bounding box center [391, 226] width 485 height 131
click at [292, 199] on table "Degrees/Course: Bachelor of Arts (with Credits) College Name: External Departme…" at bounding box center [286, 226] width 252 height 116
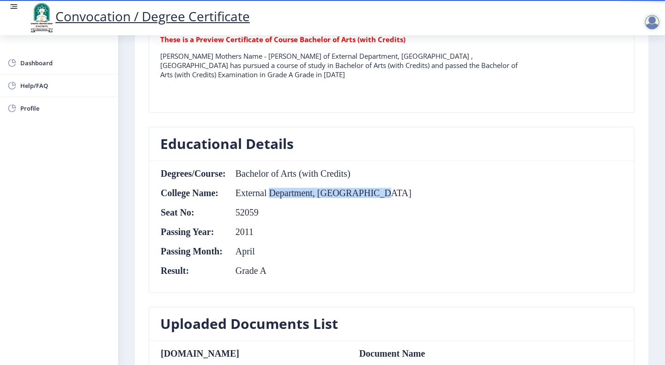
drag, startPoint x: 322, startPoint y: 193, endPoint x: 375, endPoint y: 195, distance: 53.2
click at [372, 195] on td "External Department, [GEOGRAPHIC_DATA]" at bounding box center [319, 193] width 186 height 10
click at [382, 213] on td "52059" at bounding box center [319, 212] width 186 height 10
drag, startPoint x: 241, startPoint y: 207, endPoint x: 284, endPoint y: 211, distance: 42.8
click at [277, 210] on table "Degrees/Course: Bachelor of Arts (with Credits) College Name: External Departme…" at bounding box center [286, 226] width 252 height 116
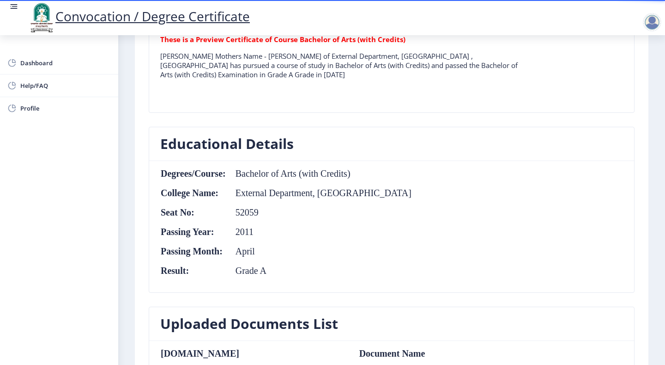
click at [286, 224] on table "Degrees/Course: Bachelor of Arts (with Credits) College Name: External Departme…" at bounding box center [286, 226] width 252 height 116
drag, startPoint x: 237, startPoint y: 232, endPoint x: 292, endPoint y: 237, distance: 55.2
click at [291, 229] on td "2011" at bounding box center [319, 231] width 186 height 10
click at [261, 255] on td "April" at bounding box center [319, 251] width 186 height 10
drag, startPoint x: 219, startPoint y: 248, endPoint x: 263, endPoint y: 249, distance: 44.4
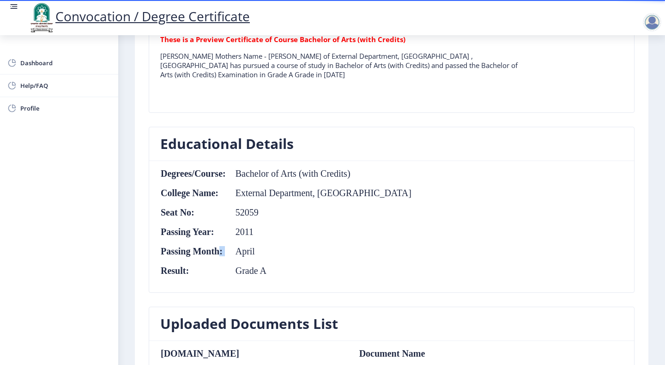
click at [261, 249] on tr "Passing Month: April" at bounding box center [286, 251] width 252 height 10
click at [266, 263] on table "Degrees/Course: Bachelor of Arts (with Credits) College Name: External Departme…" at bounding box center [286, 226] width 252 height 116
drag, startPoint x: 241, startPoint y: 271, endPoint x: 301, endPoint y: 273, distance: 60.1
click at [270, 271] on td "Grade A" at bounding box center [319, 270] width 186 height 10
click at [306, 276] on table "Degrees/Course: Bachelor of Arts (with Credits) College Name: External Departme…" at bounding box center [286, 226] width 252 height 116
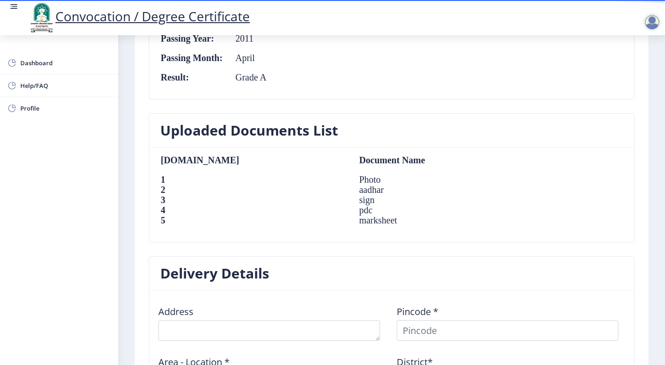
scroll to position [554, 0]
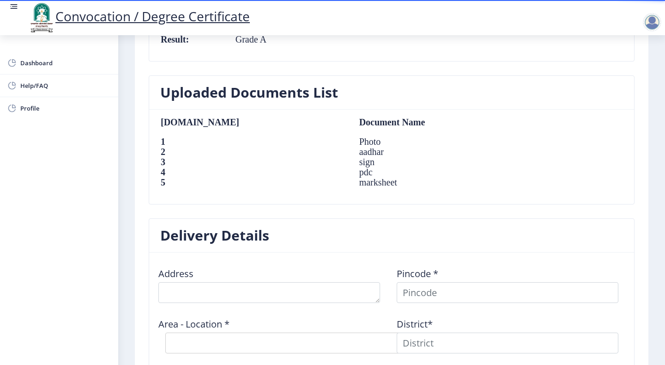
drag, startPoint x: 262, startPoint y: 138, endPoint x: 297, endPoint y: 159, distance: 40.6
click at [350, 143] on td "Photo" at bounding box center [440, 141] width 181 height 10
click at [350, 163] on td "sign" at bounding box center [440, 162] width 181 height 10
click at [350, 180] on td "marksheet" at bounding box center [440, 182] width 181 height 10
click at [350, 182] on td "marksheet" at bounding box center [440, 182] width 181 height 10
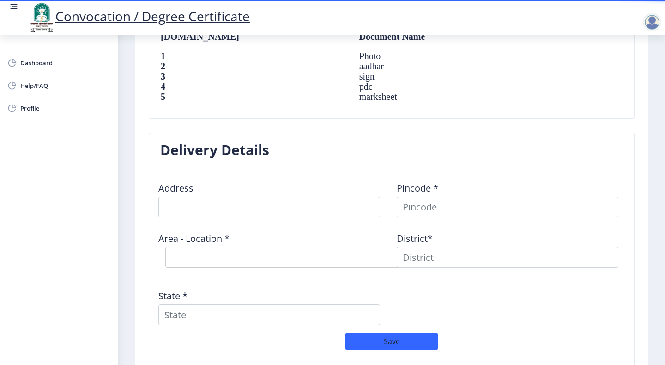
scroll to position [693, 0]
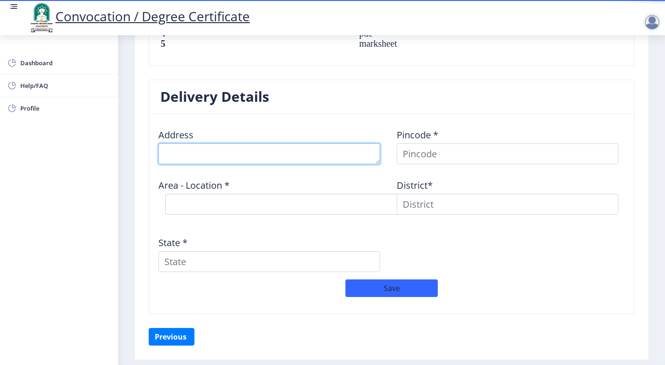
click at [247, 164] on textarea at bounding box center [269, 153] width 222 height 21
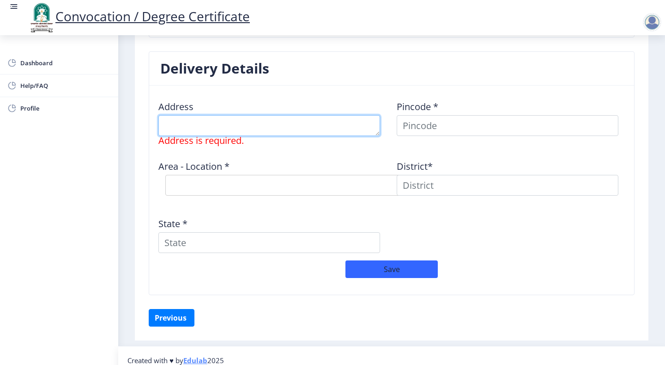
click at [209, 126] on textarea at bounding box center [269, 125] width 222 height 21
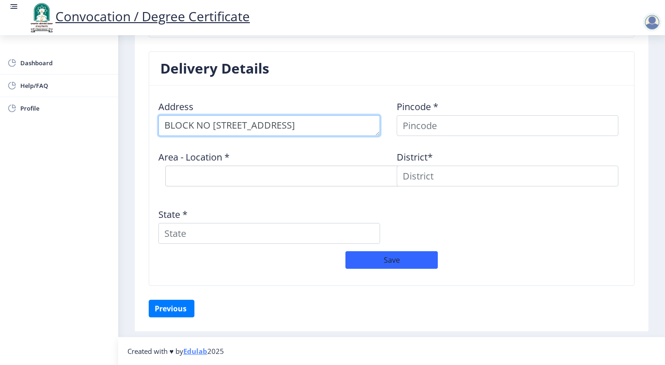
type textarea "BLOCK NO [STREET_ADDRESS]"
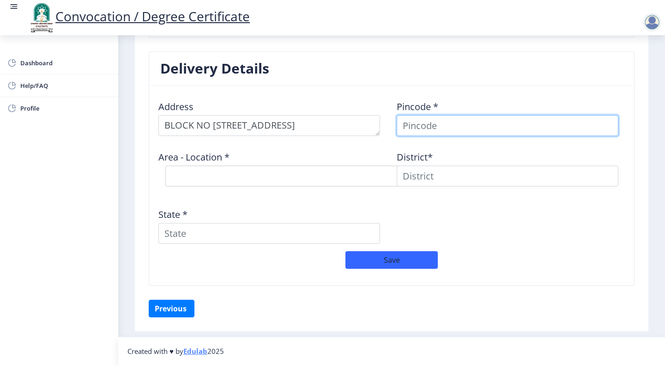
scroll to position [714, 0]
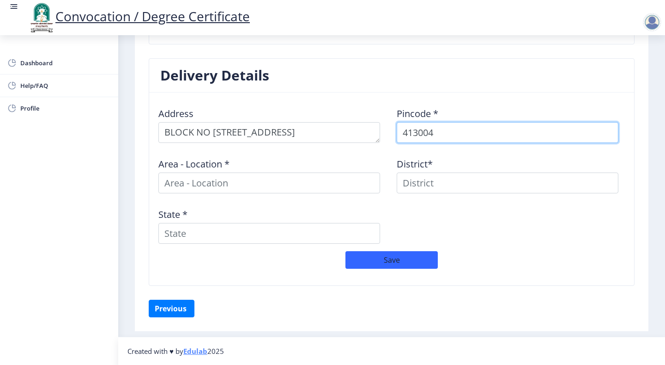
type input "413004"
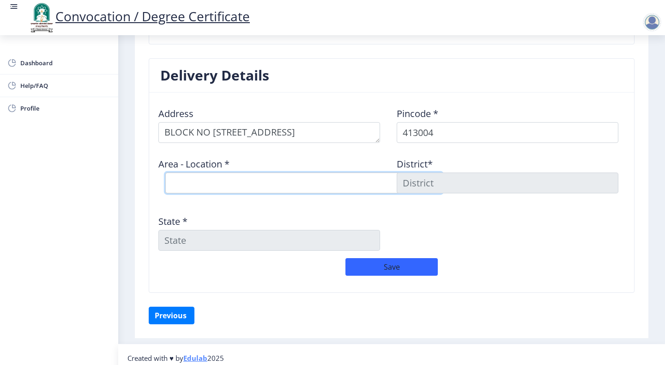
click at [237, 182] on select "Select Area Location [GEOGRAPHIC_DATA] S.O ([GEOGRAPHIC_DATA]) [PERSON_NAME] [G…" at bounding box center [303, 182] width 277 height 21
select select "2: Object"
click at [165, 172] on select "Select Area Location [GEOGRAPHIC_DATA] S.O ([GEOGRAPHIC_DATA]) [PERSON_NAME] [G…" at bounding box center [303, 182] width 277 height 21
type input "SOLAPUR"
type input "[GEOGRAPHIC_DATA]"
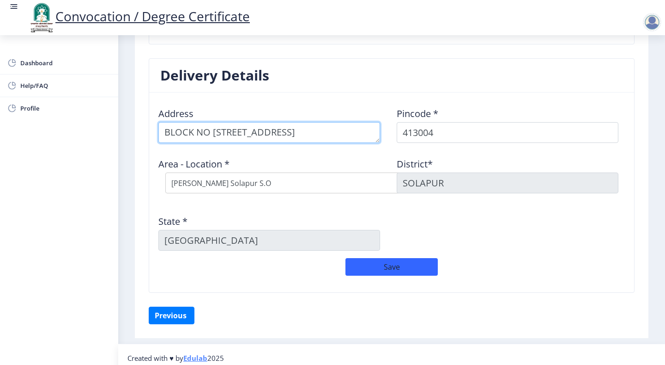
click at [321, 134] on textarea at bounding box center [269, 132] width 222 height 21
type textarea "[STREET_ADDRESS]"
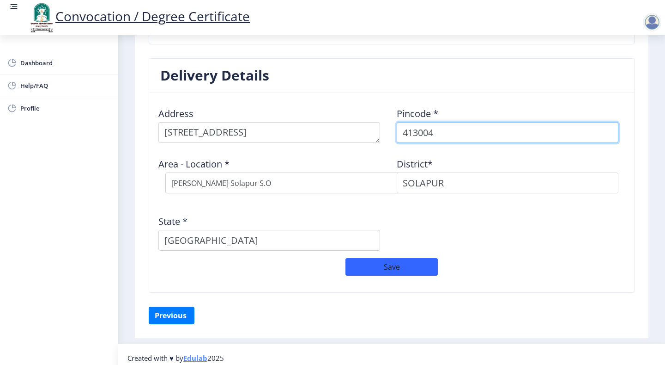
select select "3: Object"
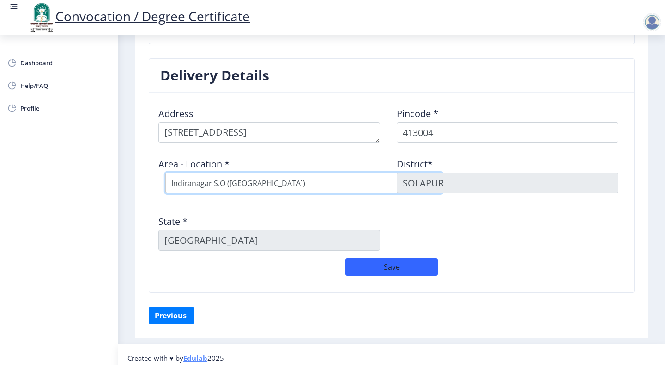
click at [306, 184] on select "Select Area Location [GEOGRAPHIC_DATA] S.O ([GEOGRAPHIC_DATA]) [PERSON_NAME] [G…" at bounding box center [303, 182] width 277 height 21
click at [165, 172] on select "Select Area Location [GEOGRAPHIC_DATA] S.O ([GEOGRAPHIC_DATA]) [PERSON_NAME] [G…" at bounding box center [303, 182] width 277 height 21
click at [464, 223] on div "Address Pincode * 413004 Area - Location * Select Area Location [GEOGRAPHIC_DAT…" at bounding box center [391, 179] width 477 height 158
click at [413, 264] on button "Save" at bounding box center [392, 267] width 92 height 18
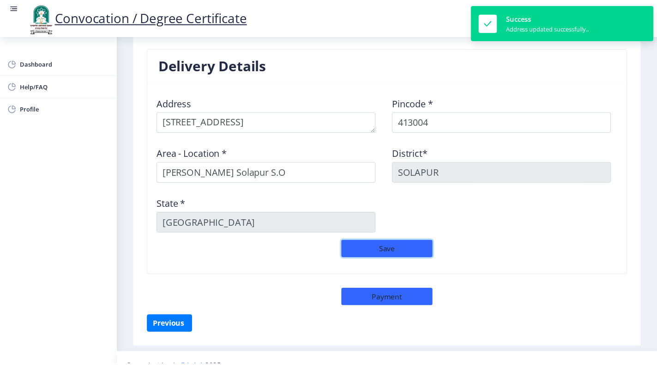
scroll to position [741, 0]
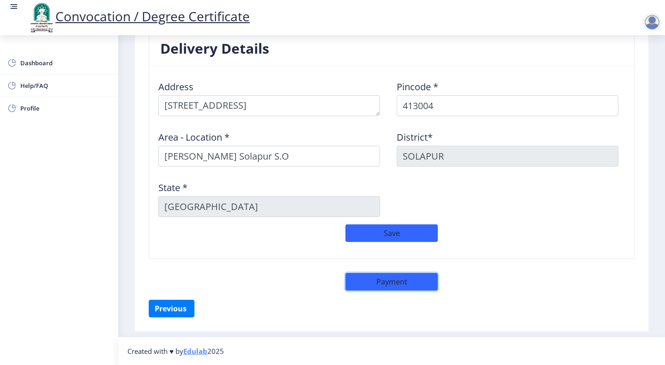
click at [378, 277] on button "Payment" at bounding box center [392, 282] width 92 height 18
select select "sealed"
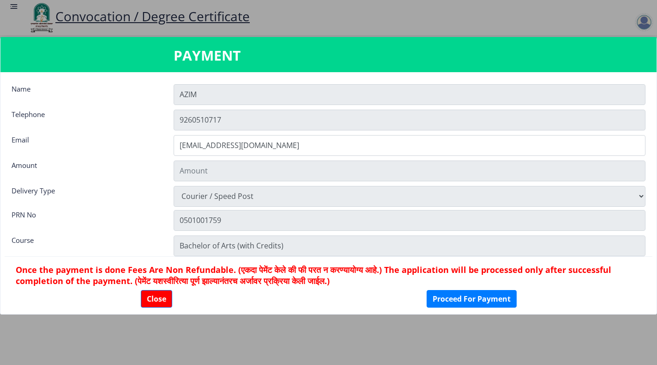
type input "1885"
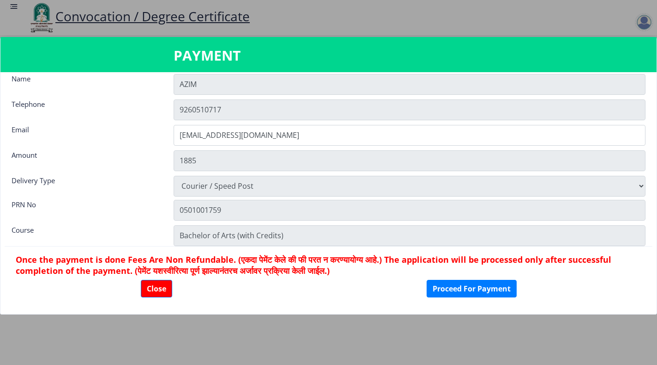
scroll to position [13, 0]
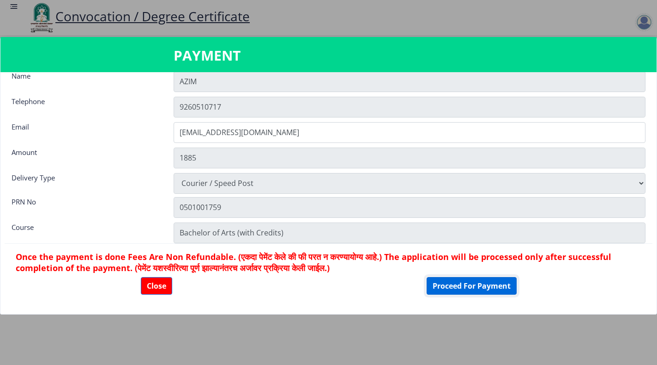
click at [447, 284] on button "Proceed For Payment" at bounding box center [472, 286] width 90 height 18
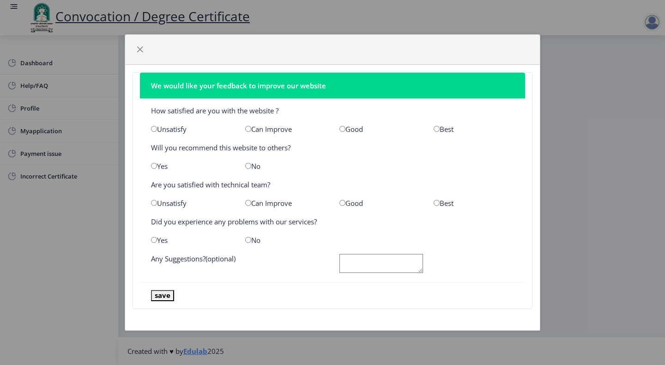
click at [336, 127] on div "Good" at bounding box center [380, 128] width 94 height 9
click at [340, 128] on input "radio" at bounding box center [343, 129] width 6 height 6
radio input "true"
click at [248, 164] on input "radio" at bounding box center [248, 166] width 6 height 6
radio input "true"
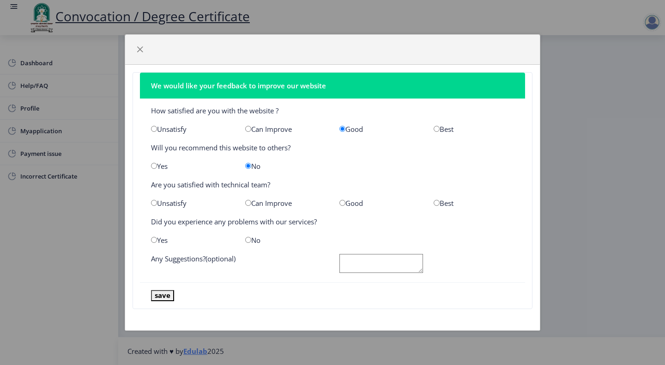
click at [159, 165] on div "Yes" at bounding box center [191, 165] width 94 height 9
click at [155, 166] on input "radio" at bounding box center [154, 166] width 6 height 6
radio input "true"
click at [249, 204] on input "radio" at bounding box center [248, 203] width 6 height 6
radio input "true"
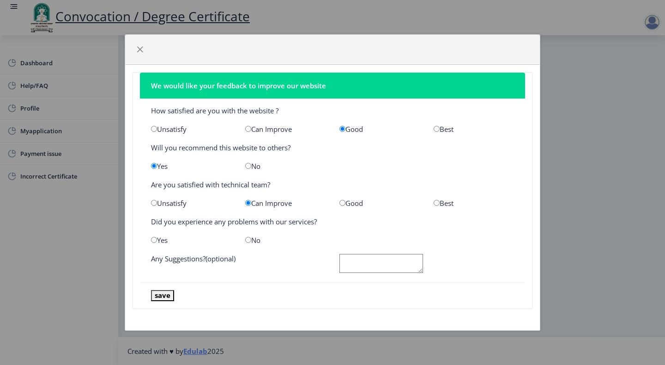
click at [253, 240] on div "No" at bounding box center [285, 239] width 94 height 9
click at [163, 297] on button "save" at bounding box center [162, 295] width 23 height 11
click at [138, 48] on span "button" at bounding box center [139, 49] width 7 height 7
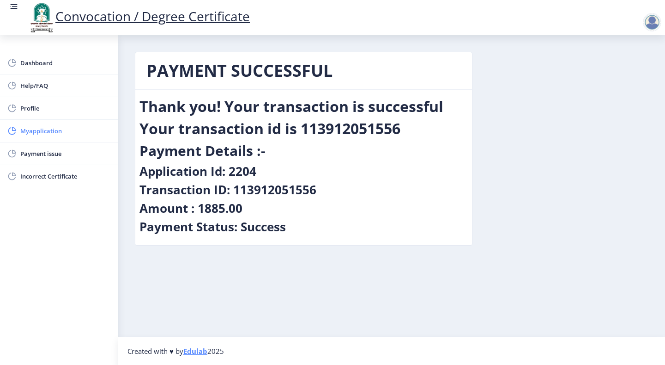
click at [48, 131] on span "Myapplication" at bounding box center [65, 130] width 91 height 11
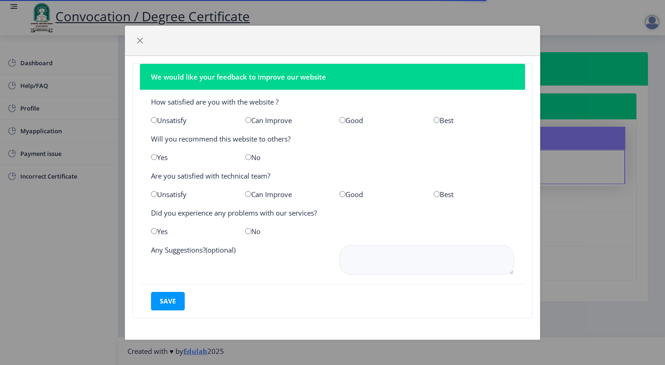
click at [253, 121] on div "Can Improve" at bounding box center [285, 119] width 94 height 9
click at [248, 119] on input "radio" at bounding box center [248, 120] width 6 height 6
radio input "true"
click at [249, 159] on input "radio" at bounding box center [248, 157] width 6 height 6
radio input "true"
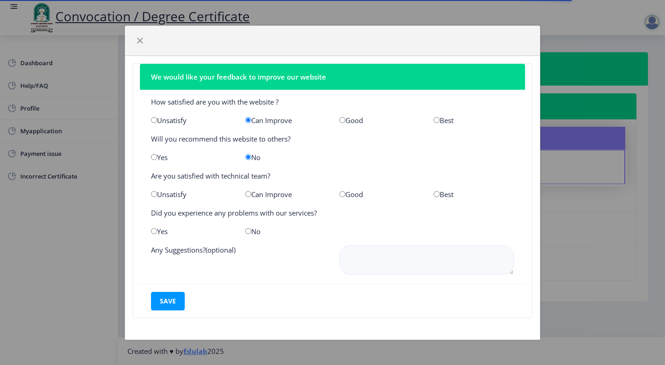
drag, startPoint x: 250, startPoint y: 195, endPoint x: 227, endPoint y: 209, distance: 27.2
click at [249, 194] on input "radio" at bounding box center [248, 194] width 6 height 6
radio input "true"
click at [155, 230] on input "radio" at bounding box center [154, 231] width 6 height 6
radio input "true"
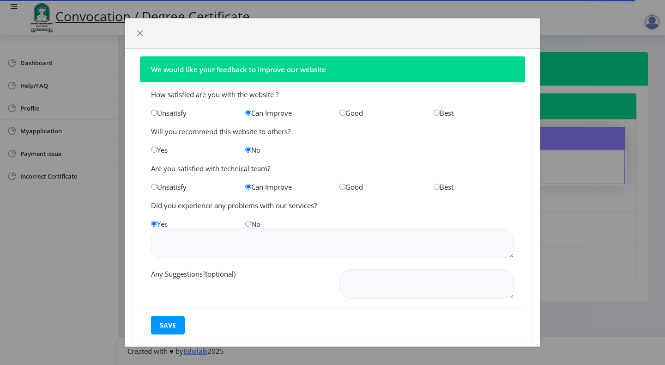
click at [249, 221] on input "radio" at bounding box center [248, 223] width 6 height 6
radio input "true"
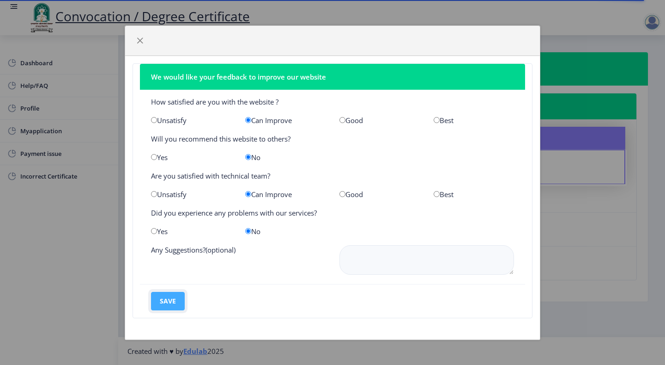
click at [175, 298] on button "save" at bounding box center [168, 301] width 34 height 18
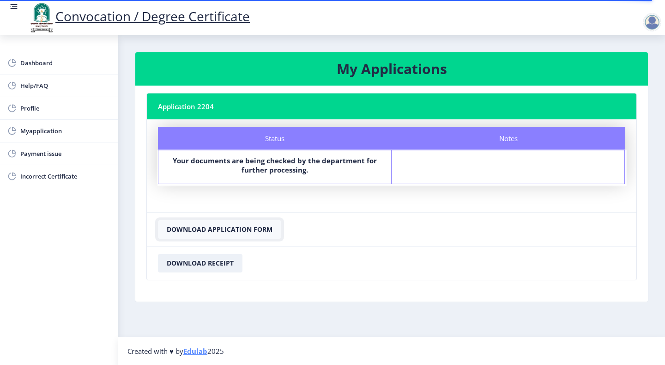
click at [221, 228] on button "Download Application Form" at bounding box center [219, 229] width 123 height 18
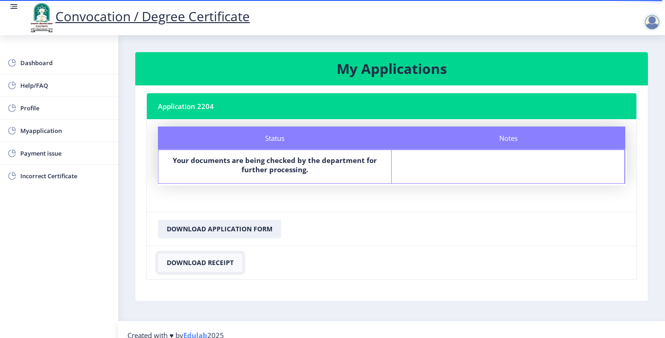
click at [204, 265] on button "Download Receipt" at bounding box center [200, 263] width 85 height 18
click at [326, 267] on nb-card-footer "Download Receipt" at bounding box center [392, 263] width 490 height 34
click at [303, 317] on nb-layout-column "My Applications Application 2204 Status Notes Status Your documents are being c…" at bounding box center [391, 178] width 547 height 286
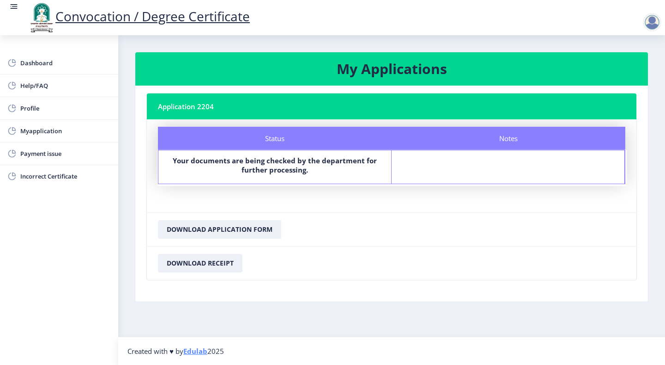
click at [647, 25] on div at bounding box center [652, 22] width 18 height 18
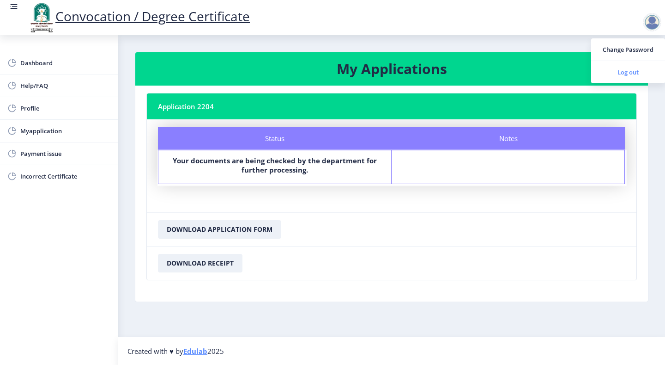
click at [630, 73] on span "Log out" at bounding box center [628, 72] width 59 height 11
